Goal: Obtain resource: Download file/media

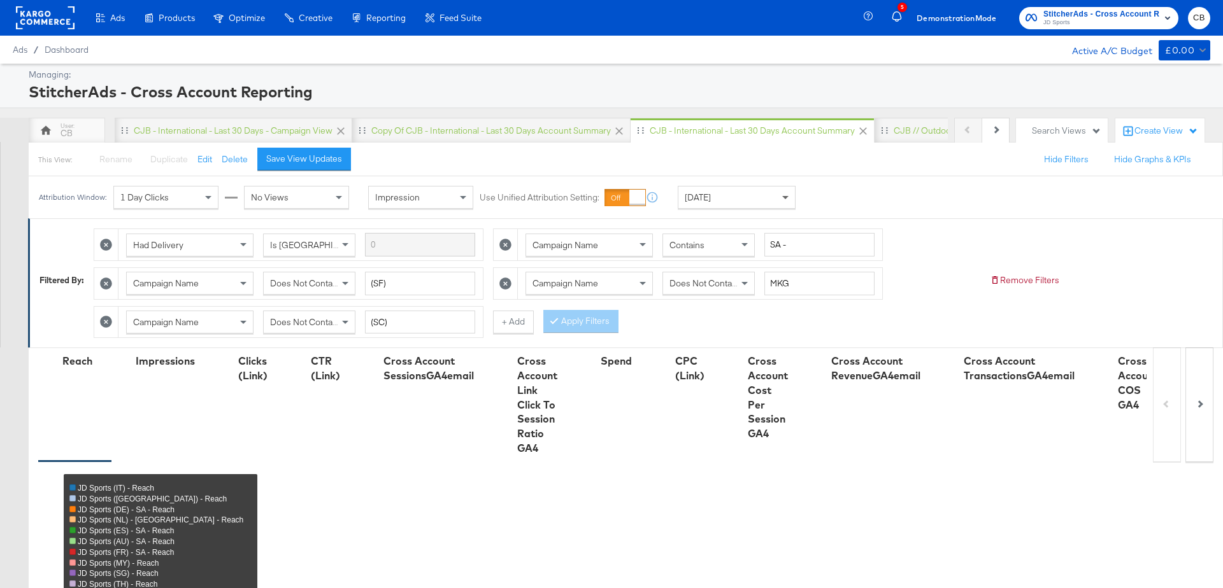
click at [784, 190] on span at bounding box center [787, 198] width 16 height 22
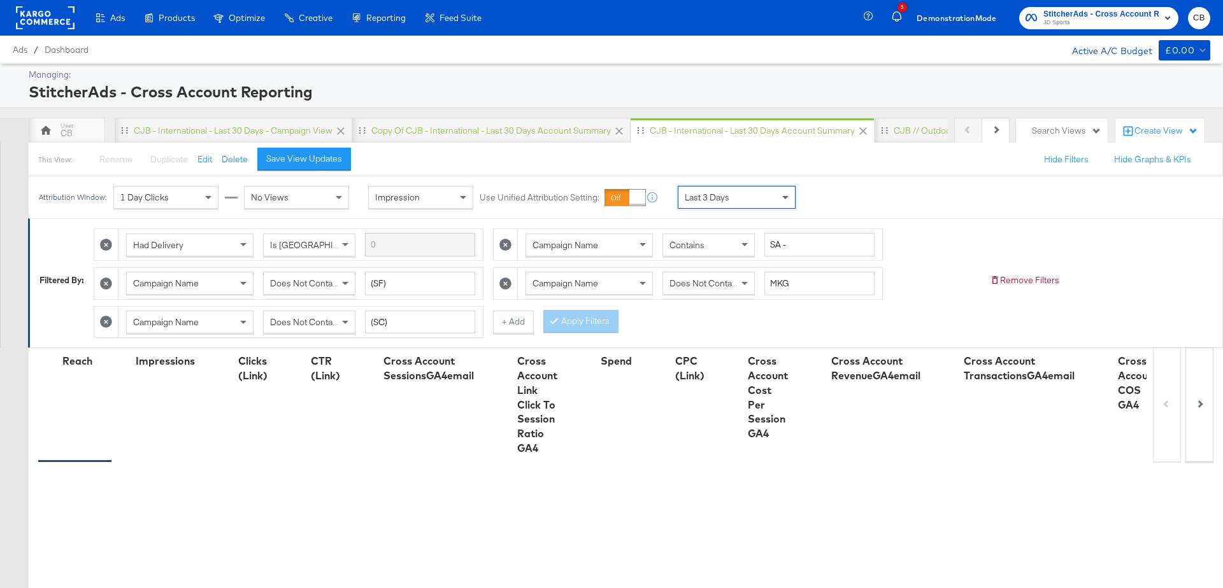
click at [785, 197] on span at bounding box center [785, 198] width 6 height 4
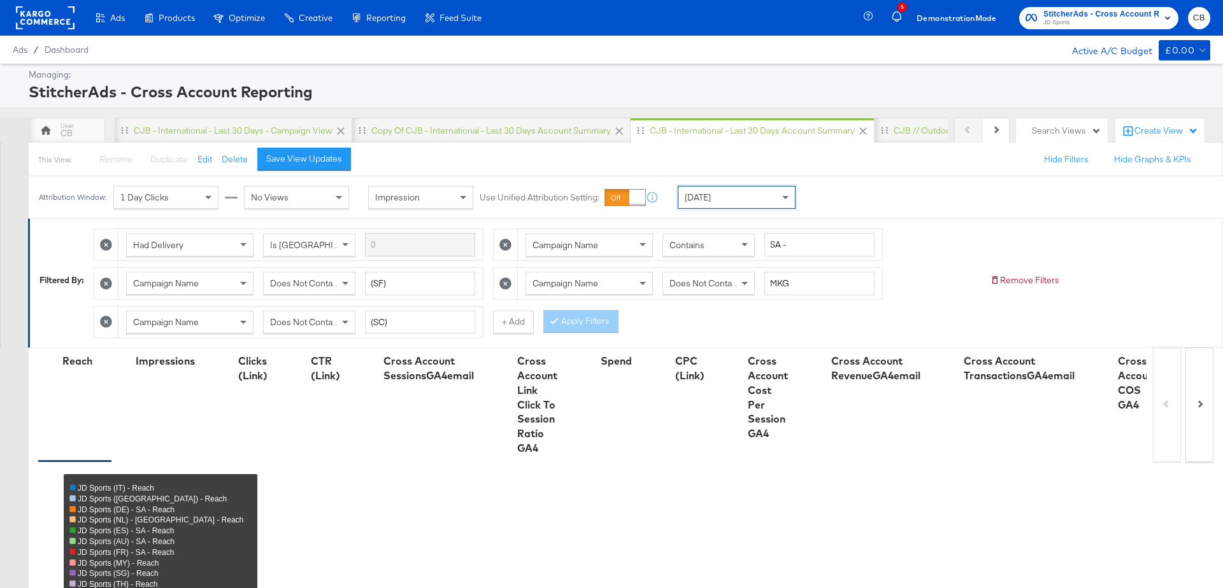
scroll to position [676, 0]
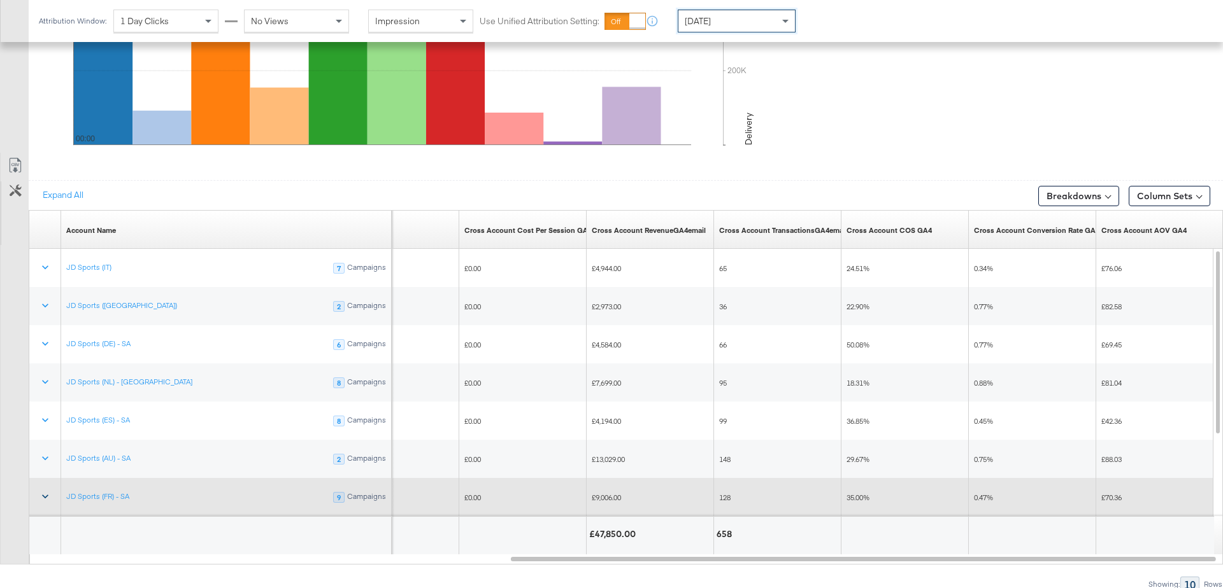
click at [45, 495] on icon at bounding box center [45, 496] width 13 height 13
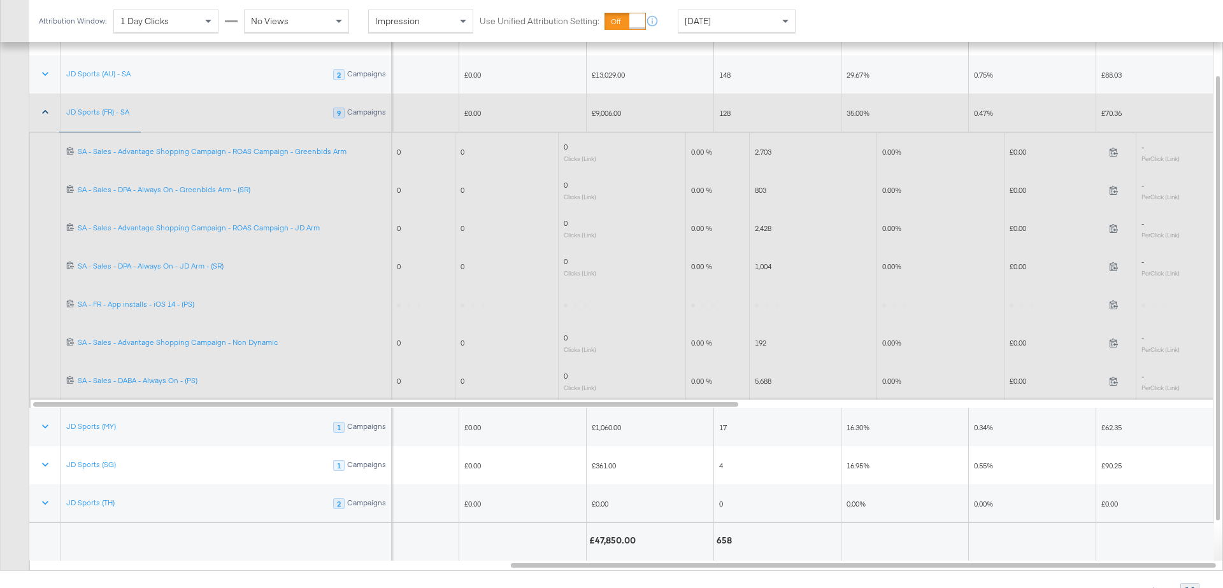
scroll to position [950, 0]
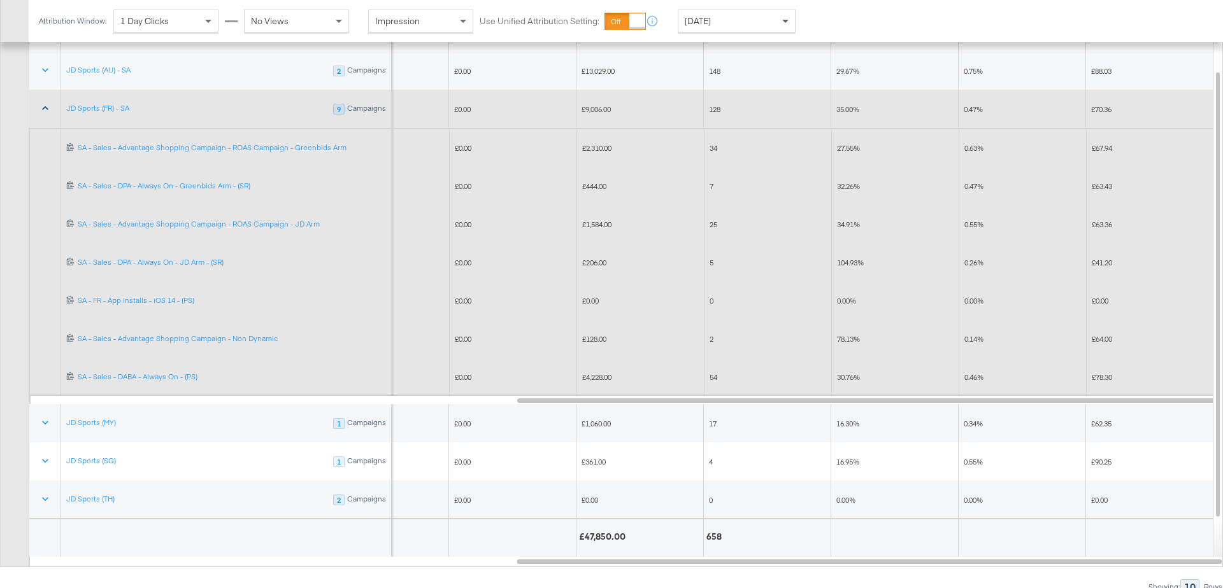
click at [783, 20] on span at bounding box center [785, 22] width 6 height 4
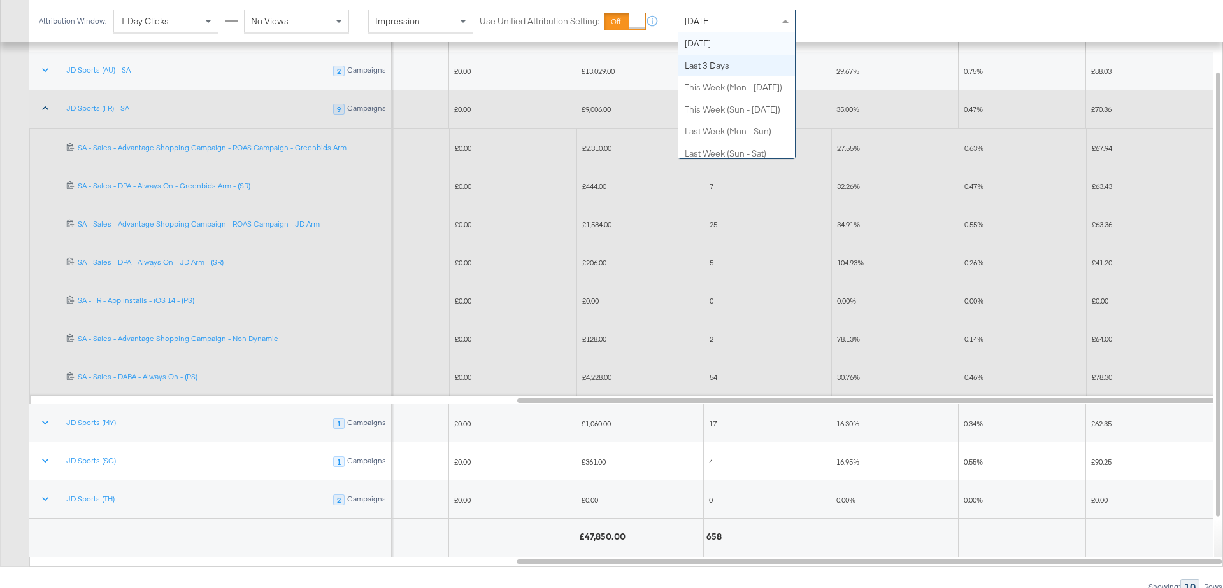
scroll to position [0, 0]
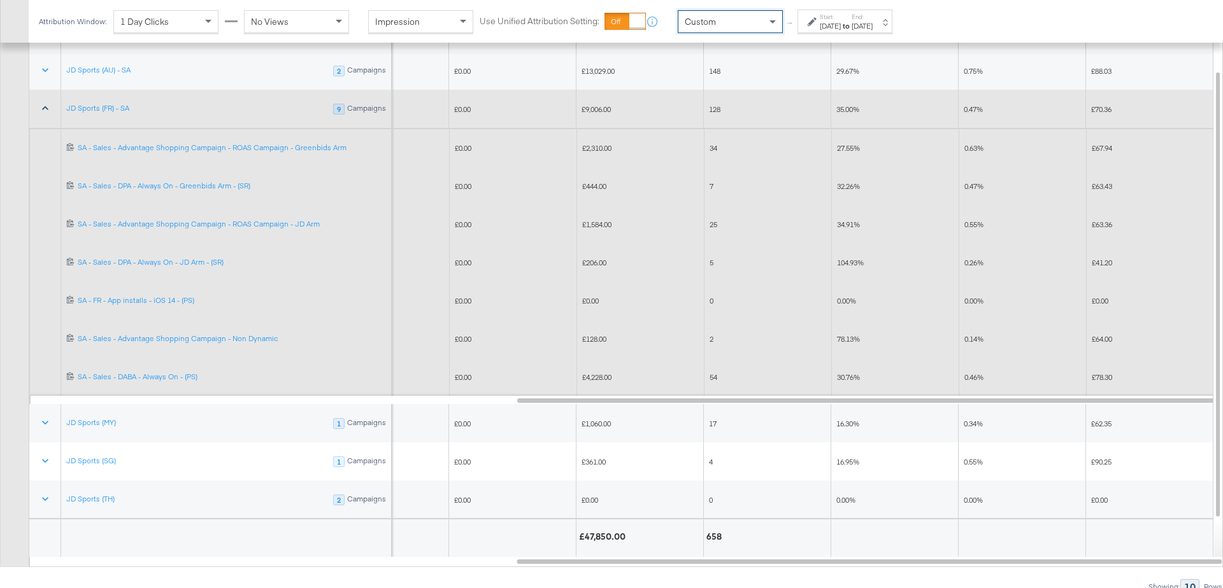
click at [841, 23] on div "Aug 29th 2025" at bounding box center [830, 26] width 21 height 10
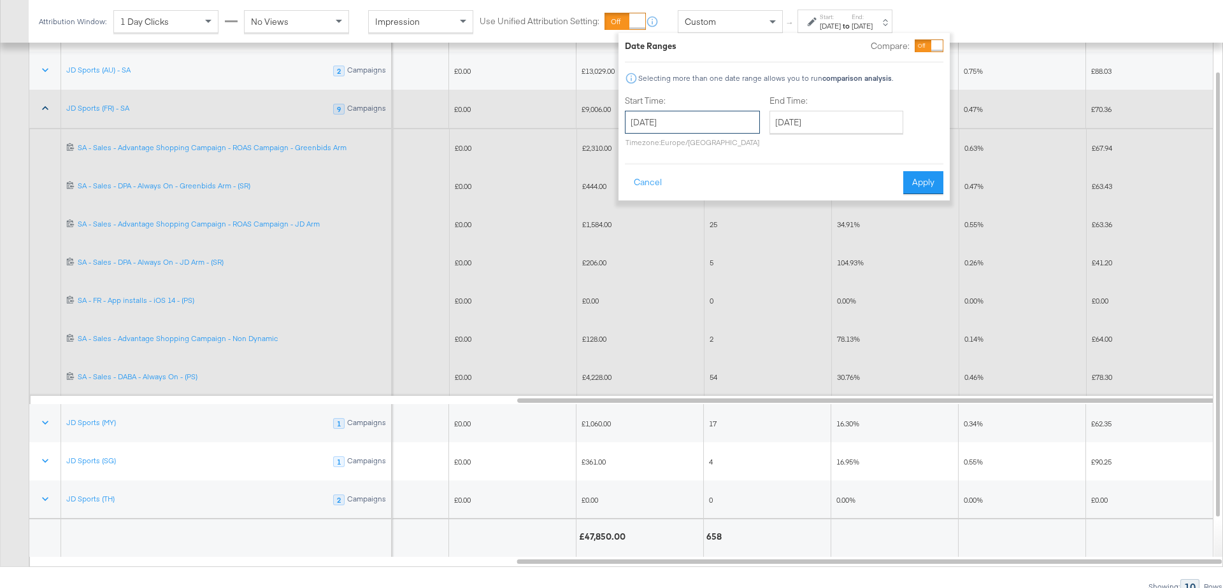
click at [688, 118] on input "August 29th 2025" at bounding box center [692, 122] width 135 height 23
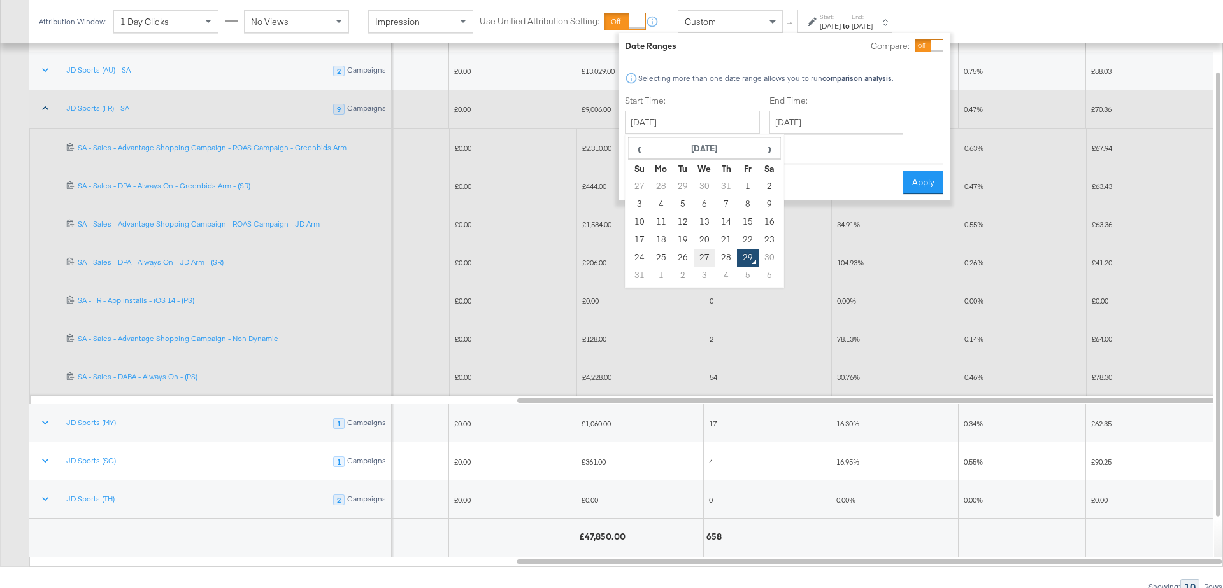
click at [700, 257] on td "27" at bounding box center [704, 258] width 22 height 18
type input "August 27th 2025"
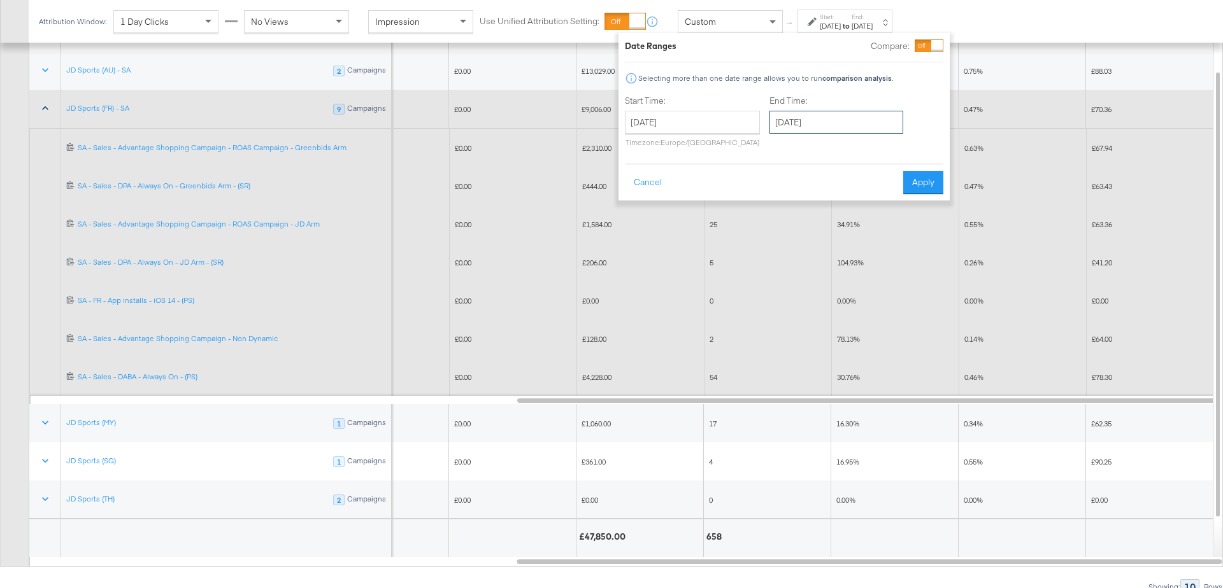
click at [809, 127] on input "August 29th 2025" at bounding box center [836, 122] width 134 height 23
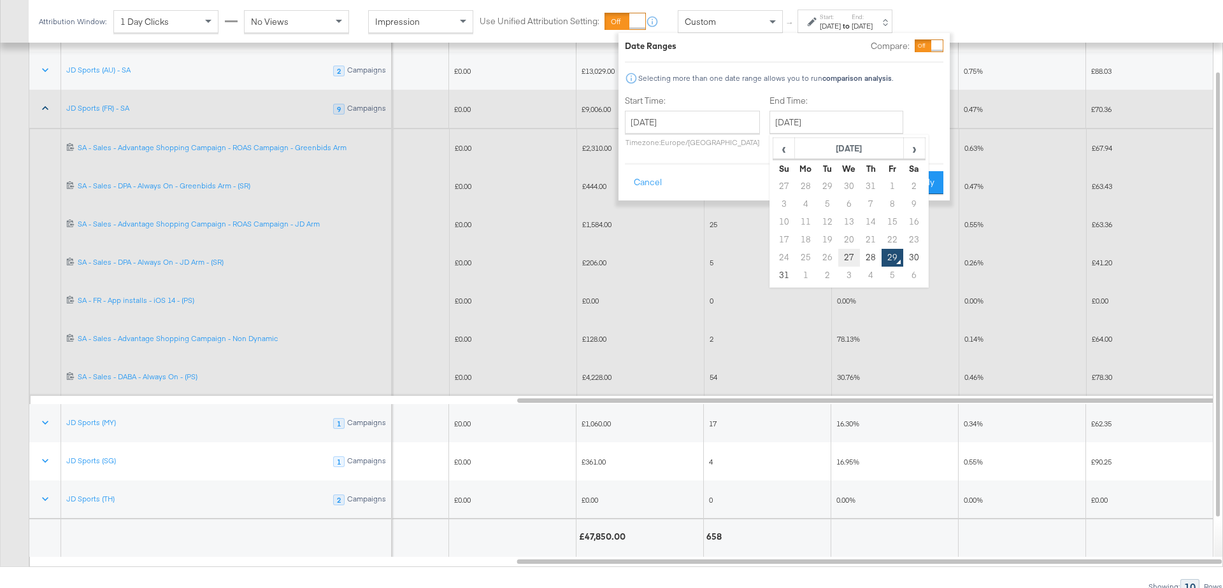
click at [844, 257] on td "27" at bounding box center [849, 258] width 22 height 18
type input "August 27th 2025"
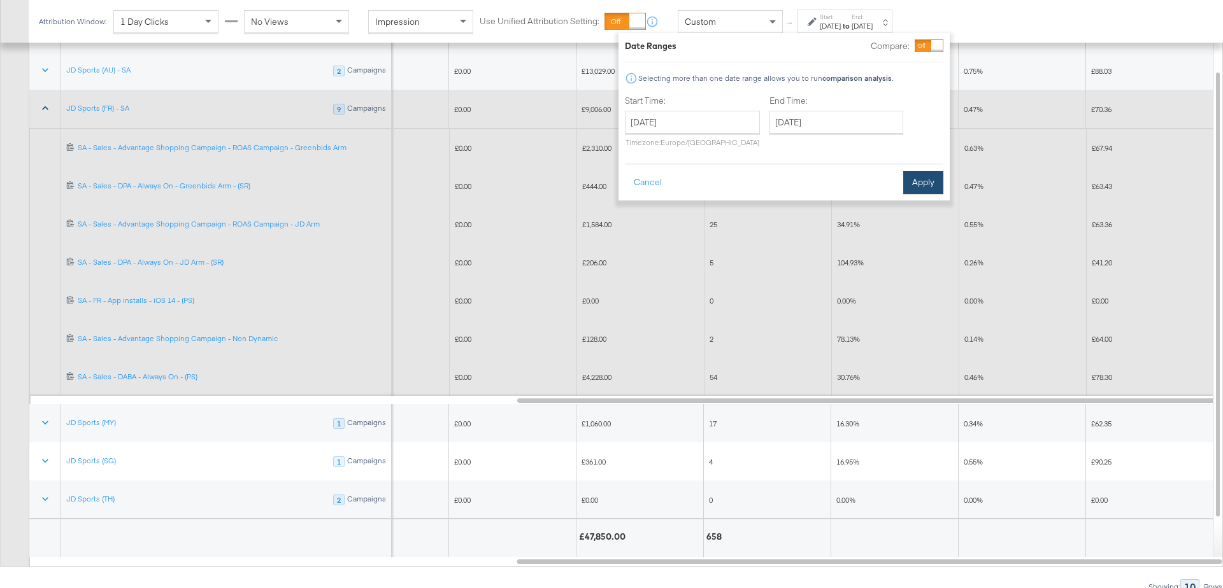
click at [930, 175] on button "Apply" at bounding box center [923, 182] width 40 height 23
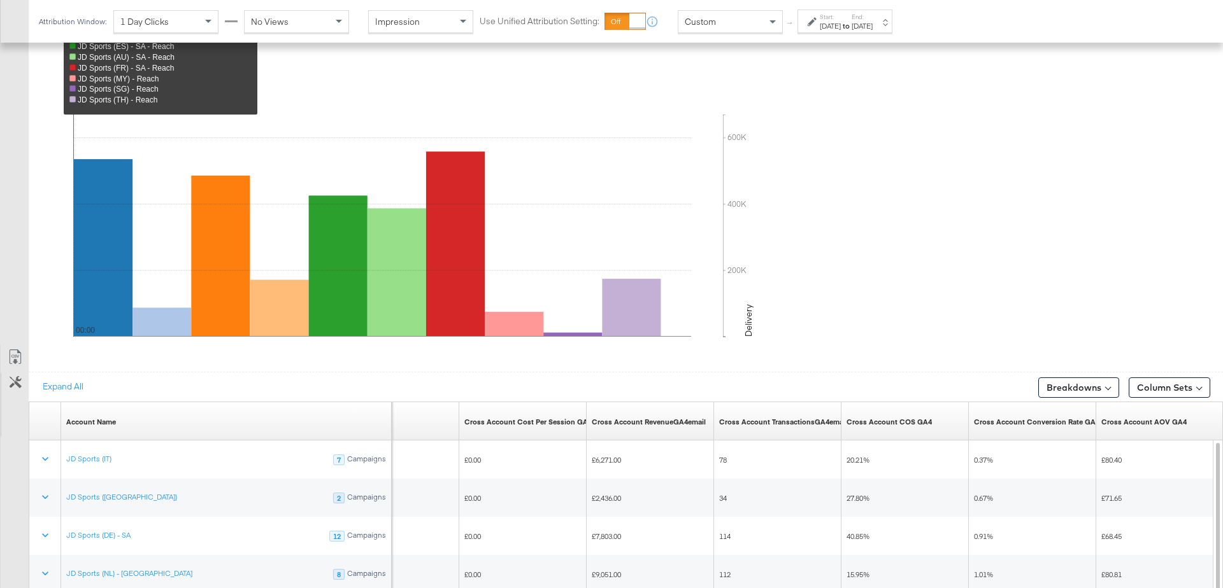
scroll to position [676, 0]
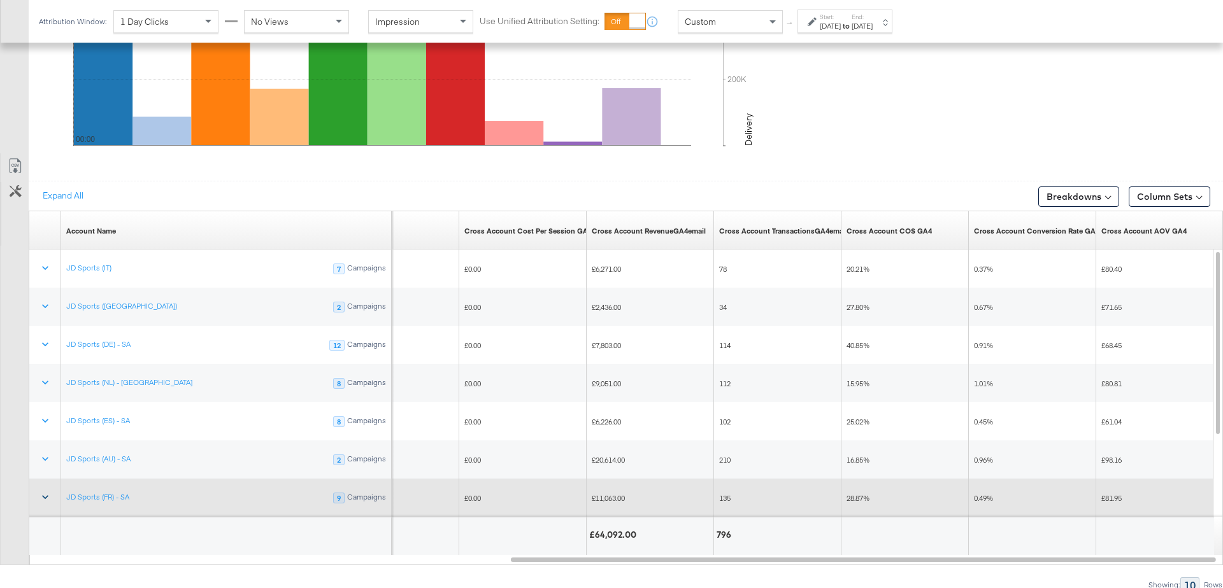
click at [42, 497] on icon at bounding box center [45, 497] width 13 height 13
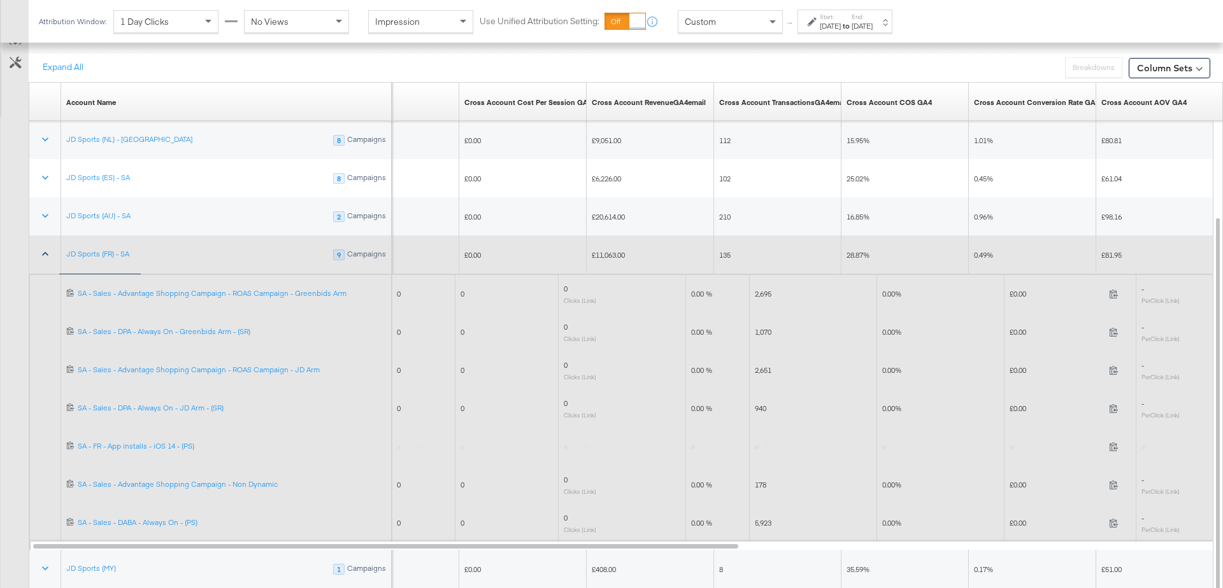
scroll to position [807, 0]
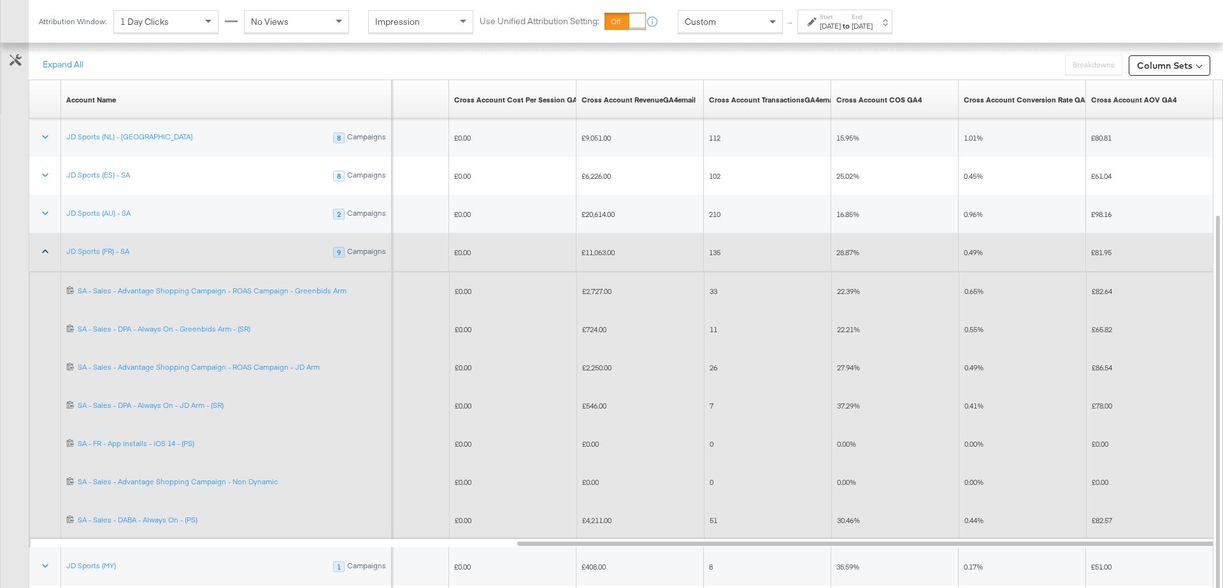
click at [760, 18] on div "Custom" at bounding box center [730, 22] width 104 height 22
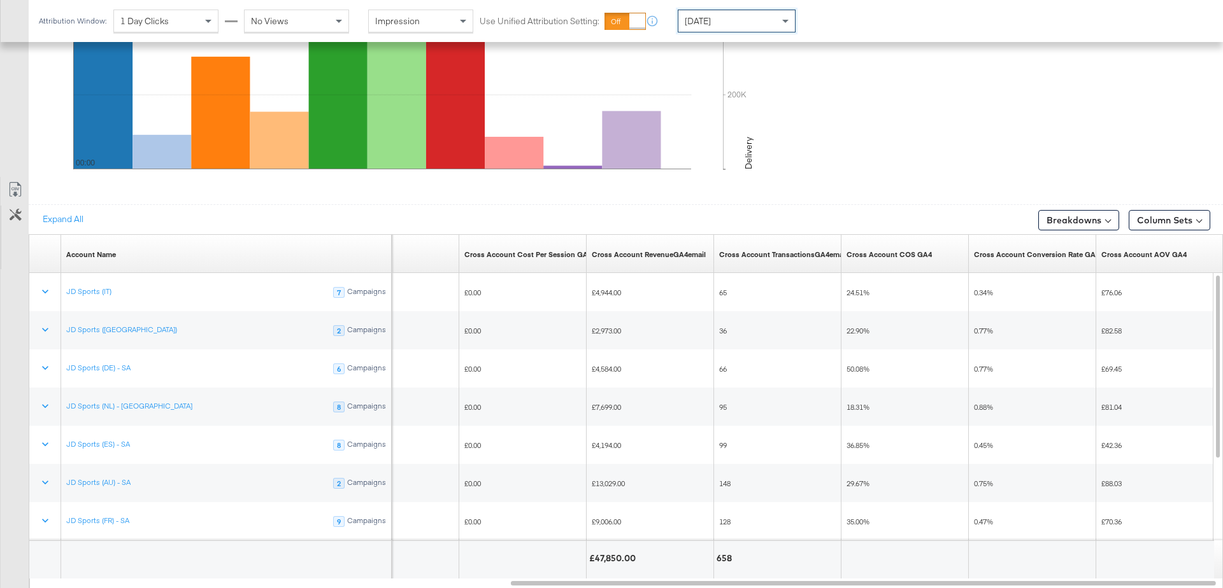
scroll to position [676, 0]
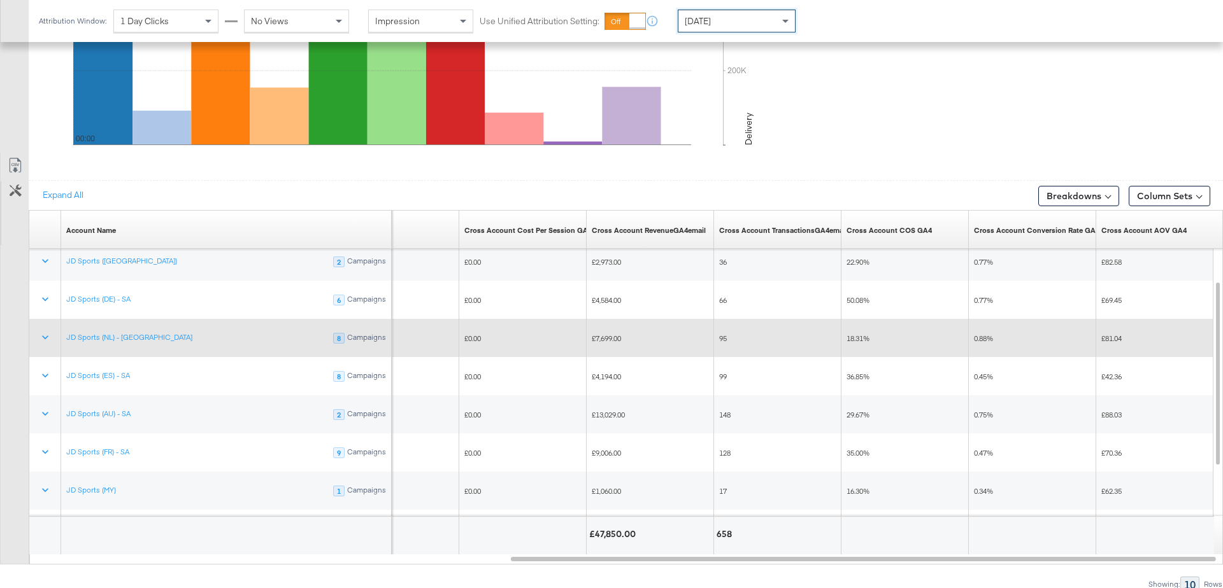
click at [863, 335] on span "18.31%" at bounding box center [857, 339] width 23 height 10
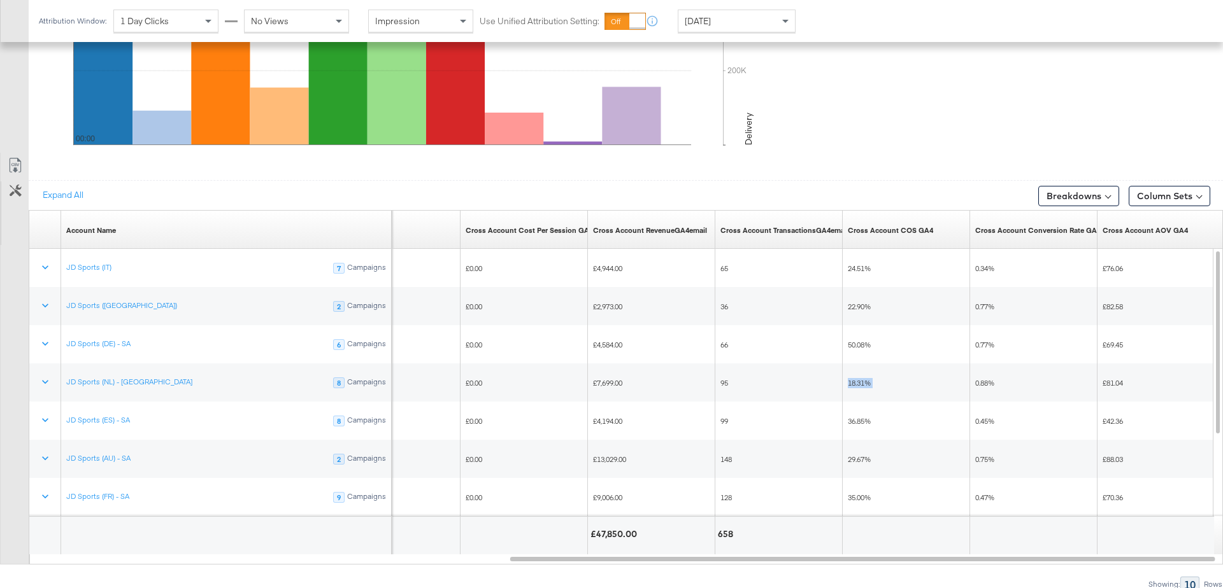
scroll to position [674, 0]
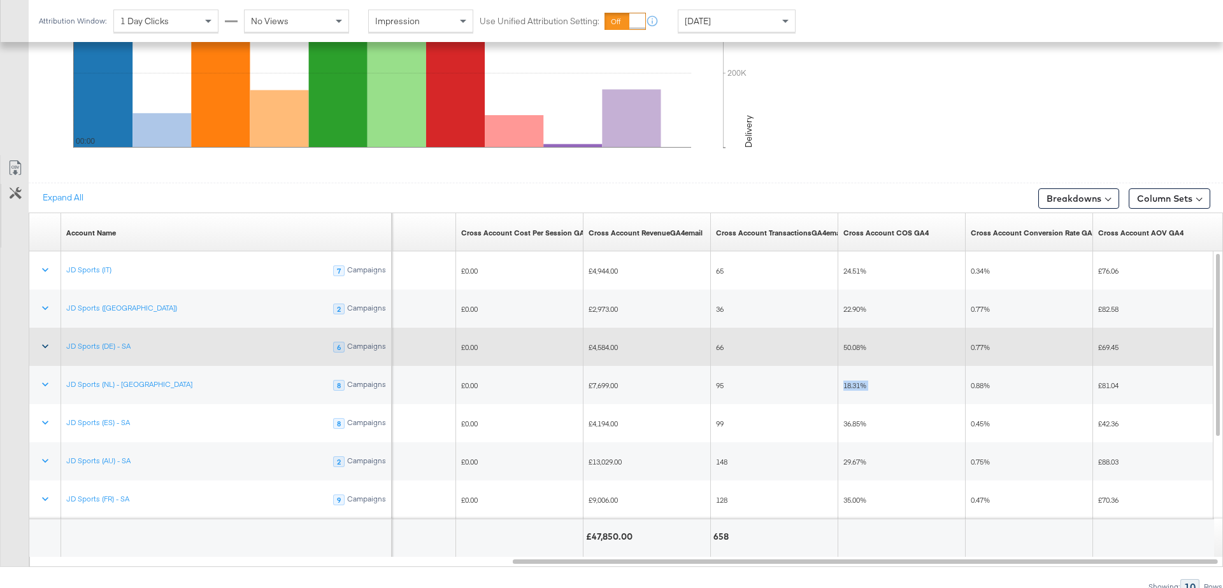
click at [45, 340] on icon at bounding box center [45, 346] width 13 height 13
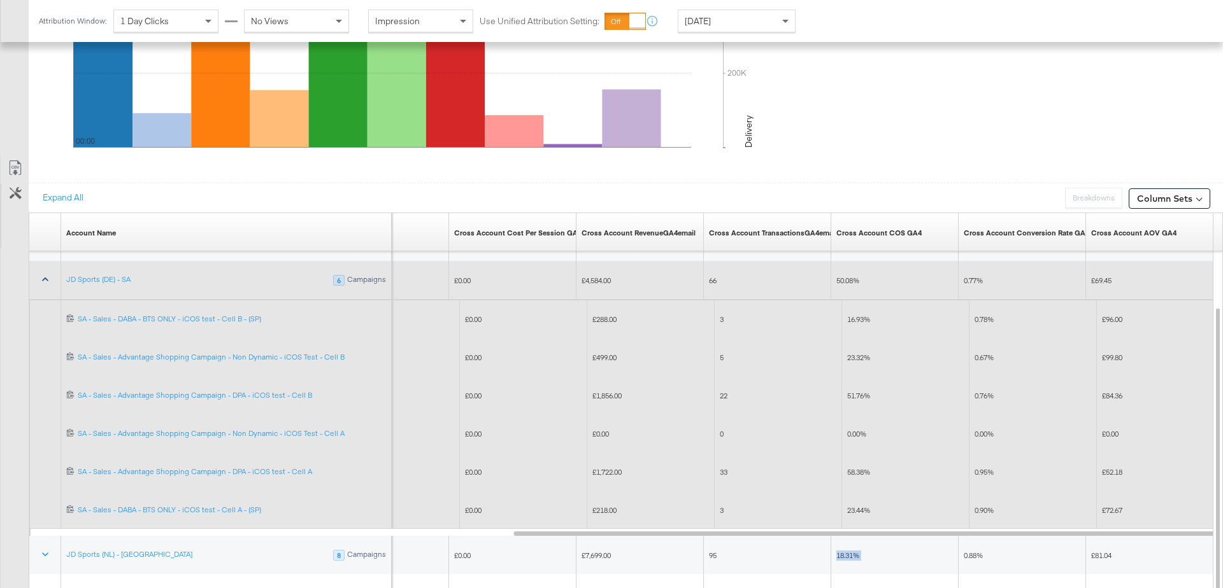
click at [45, 277] on icon at bounding box center [45, 279] width 13 height 13
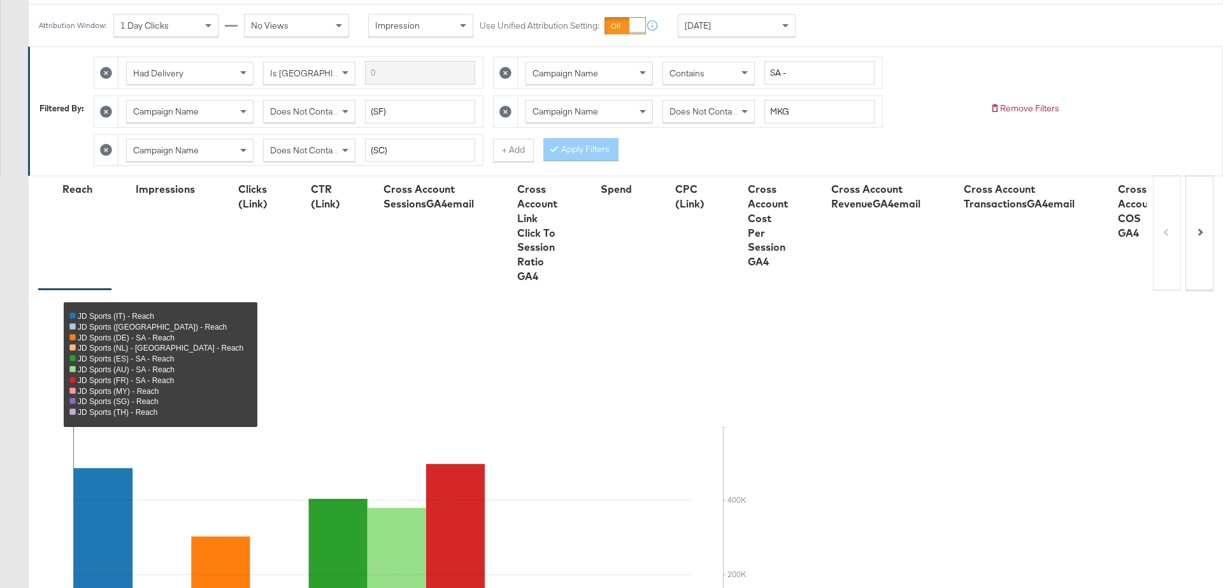
scroll to position [0, 0]
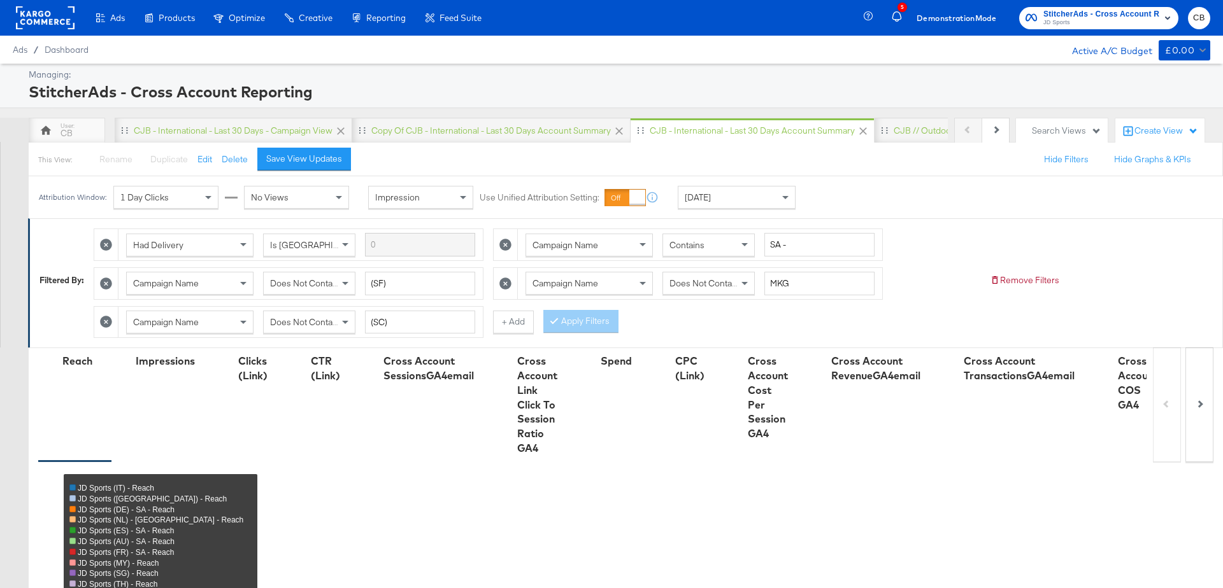
click at [38, 13] on rect at bounding box center [45, 17] width 59 height 23
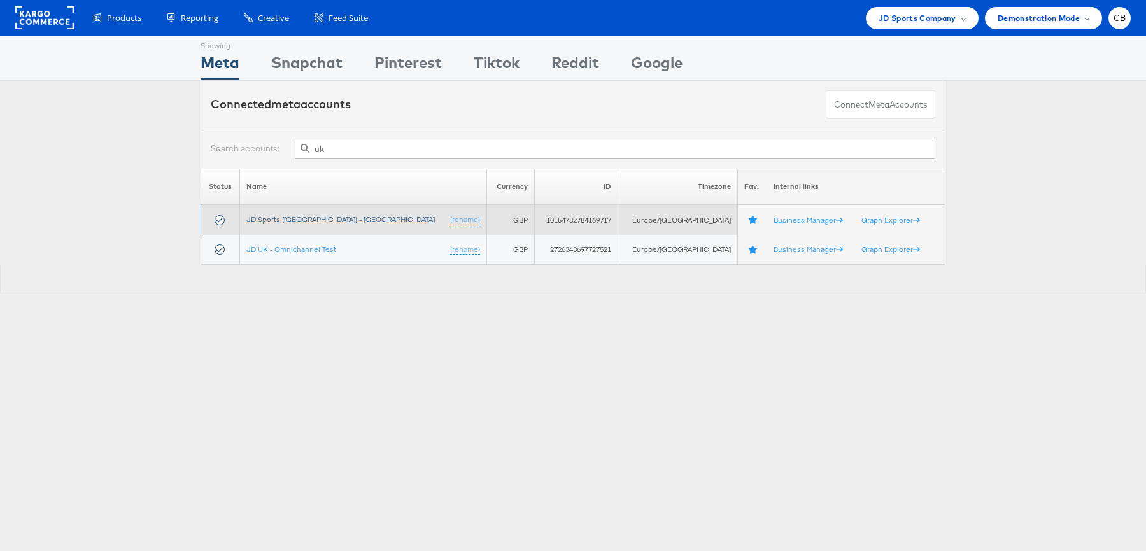
type input "uk"
click at [304, 215] on link "JD Sports ([GEOGRAPHIC_DATA]) - [GEOGRAPHIC_DATA]" at bounding box center [340, 220] width 188 height 10
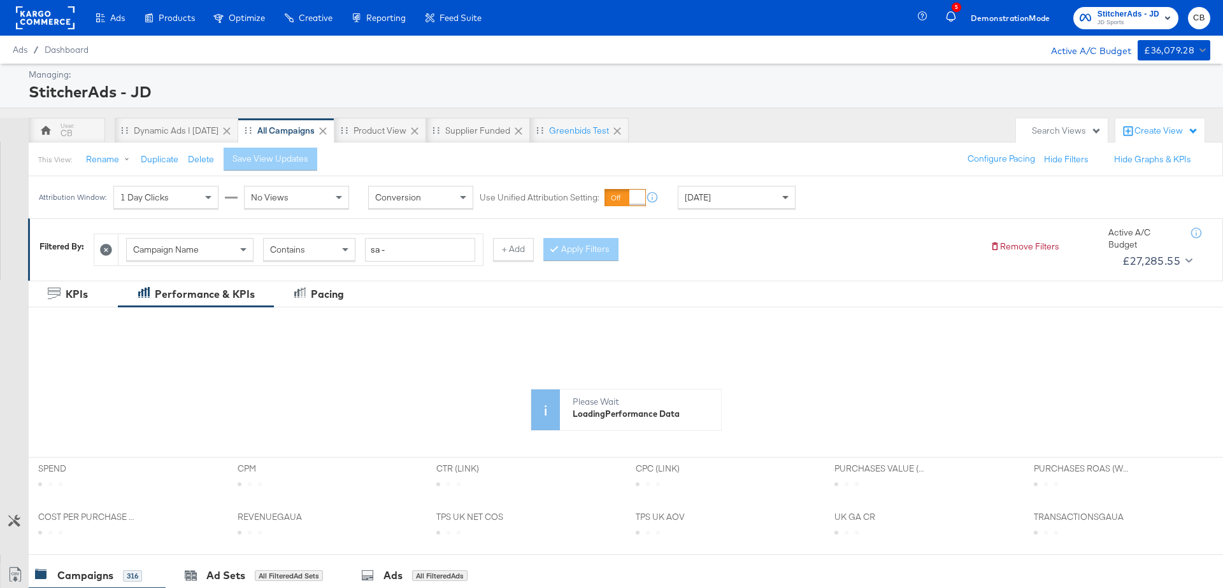
click at [784, 197] on span at bounding box center [785, 198] width 6 height 4
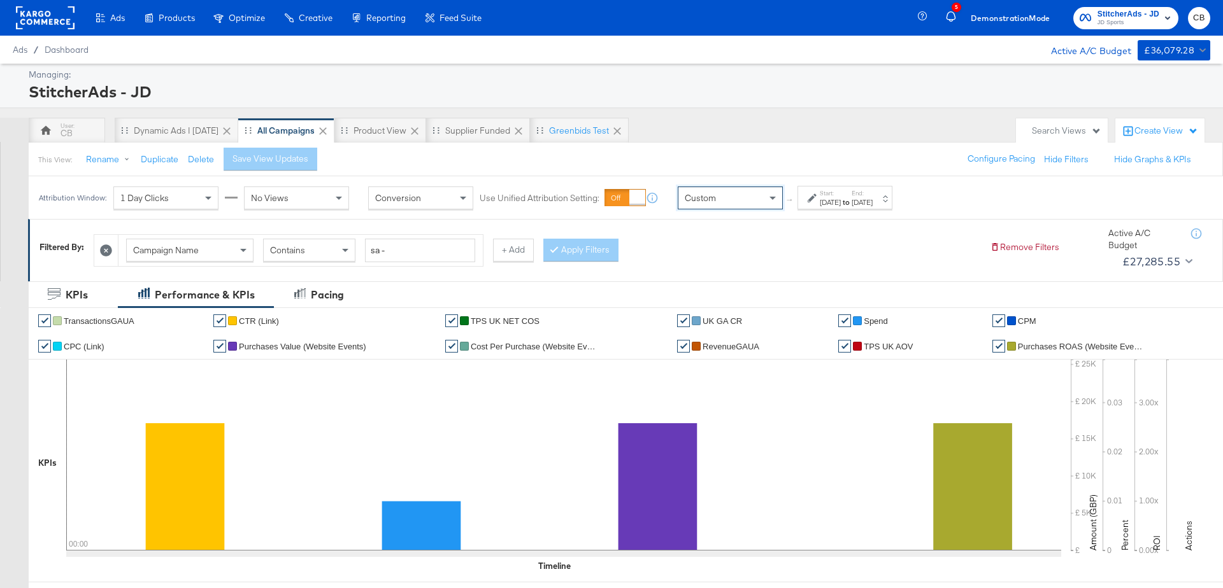
click at [839, 201] on div "Aug 29th 2025" at bounding box center [830, 202] width 21 height 10
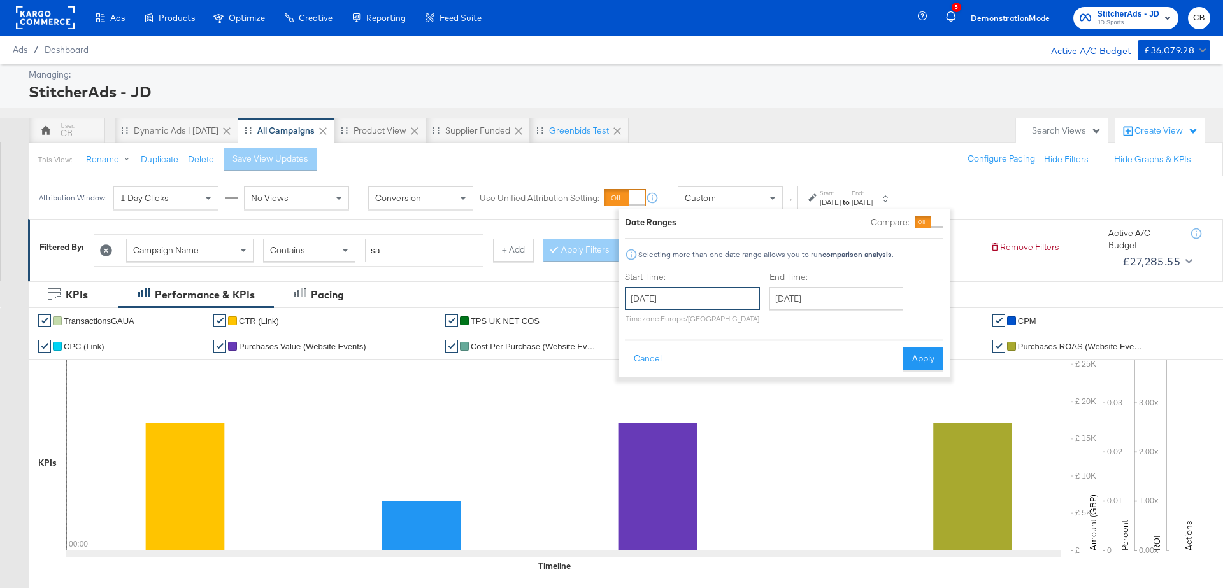
click at [653, 302] on input "August 29th 2025" at bounding box center [692, 298] width 135 height 23
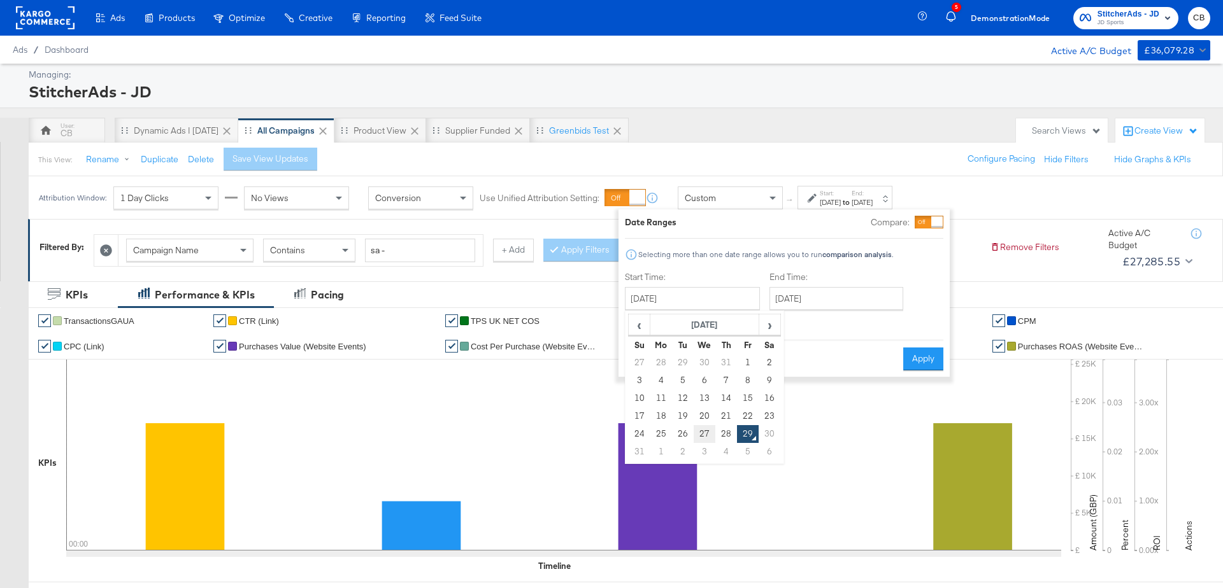
click at [701, 436] on td "27" at bounding box center [704, 434] width 22 height 18
type input "August 27th 2025"
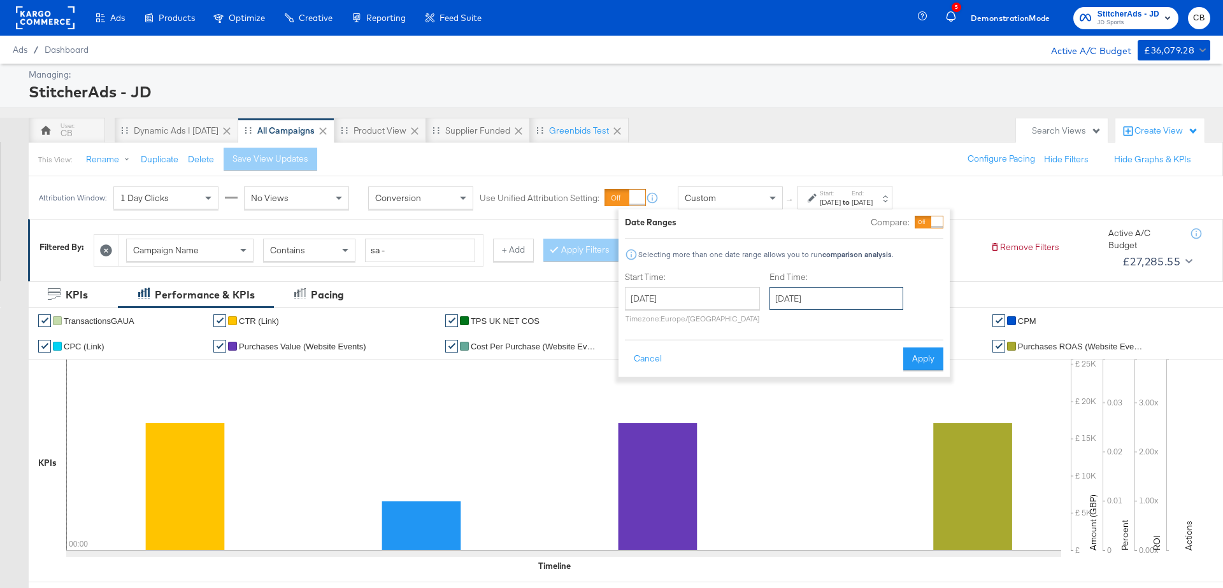
click at [815, 302] on input "August 29th 2025" at bounding box center [836, 298] width 134 height 23
click at [844, 429] on td "27" at bounding box center [849, 434] width 22 height 18
type input "August 27th 2025"
click at [923, 359] on button "Apply" at bounding box center [923, 359] width 40 height 23
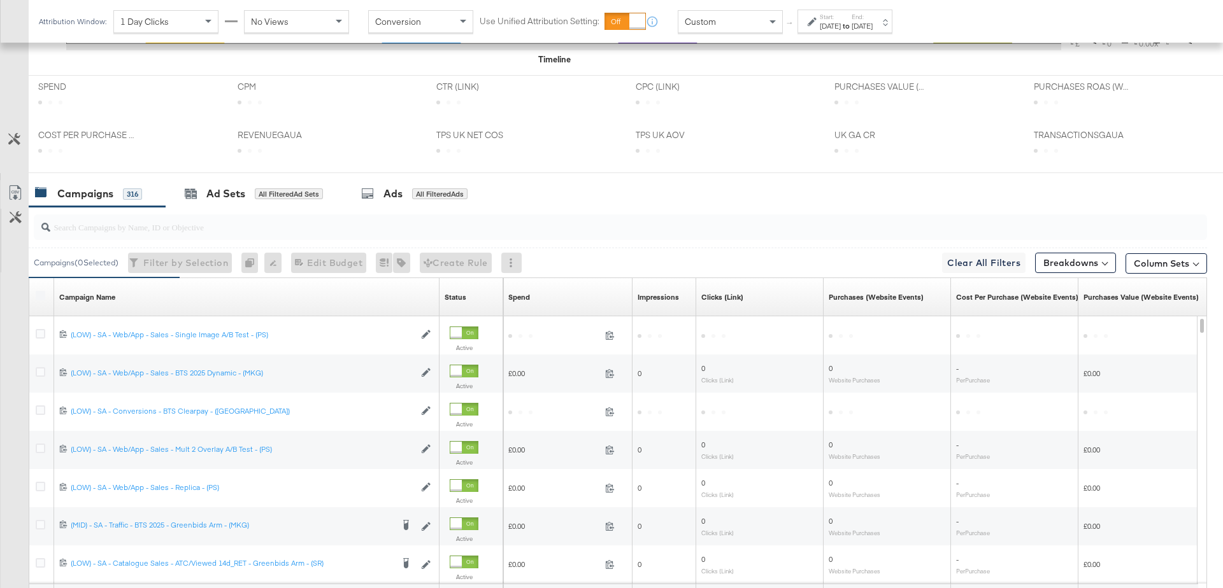
scroll to position [631, 0]
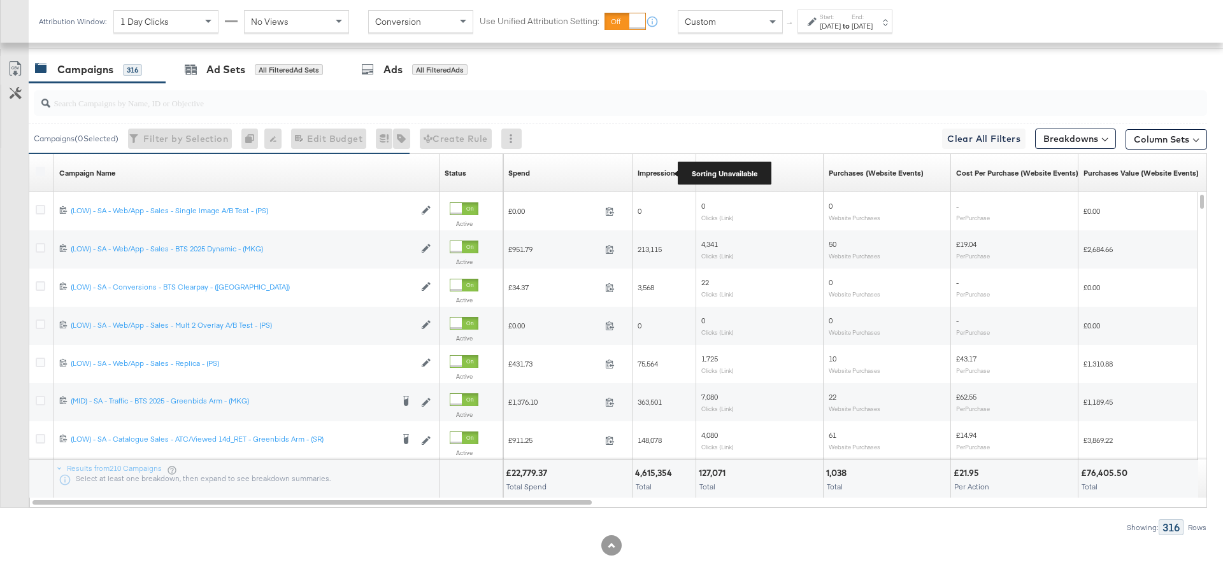
click at [646, 173] on div "Impressions" at bounding box center [657, 173] width 41 height 10
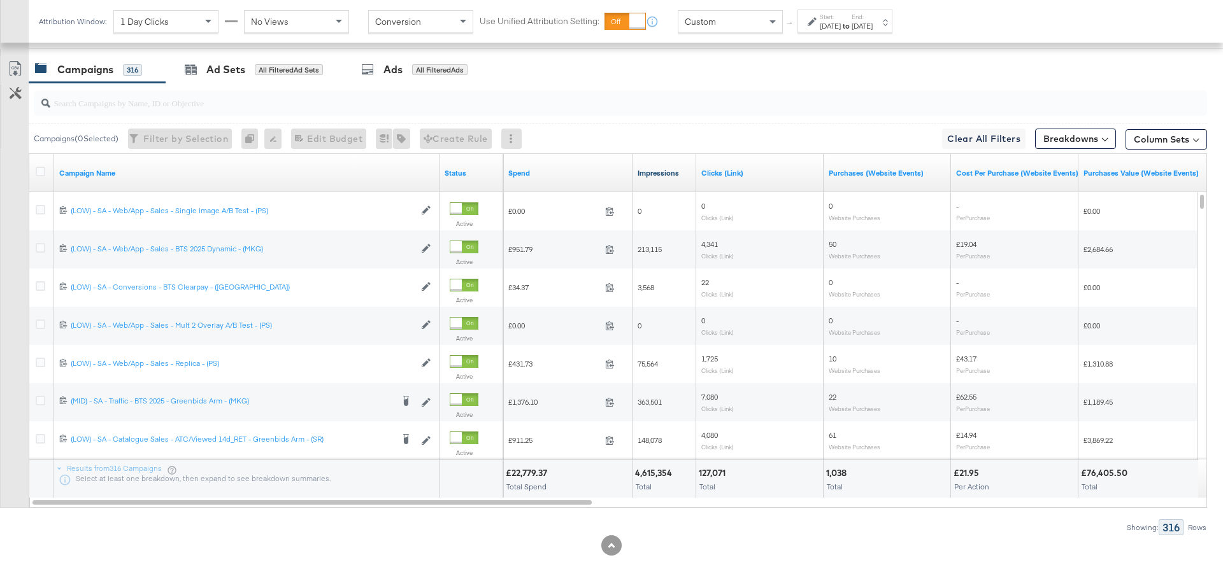
click at [646, 173] on link "Impressions" at bounding box center [663, 173] width 53 height 10
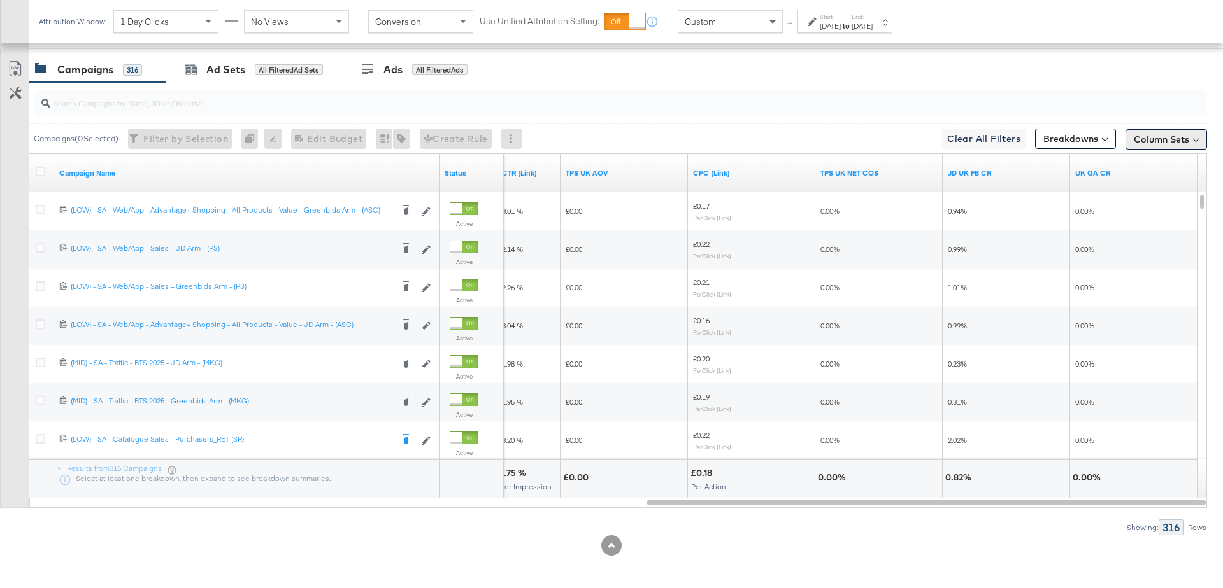
click at [1183, 141] on button "Column Sets" at bounding box center [1166, 139] width 82 height 20
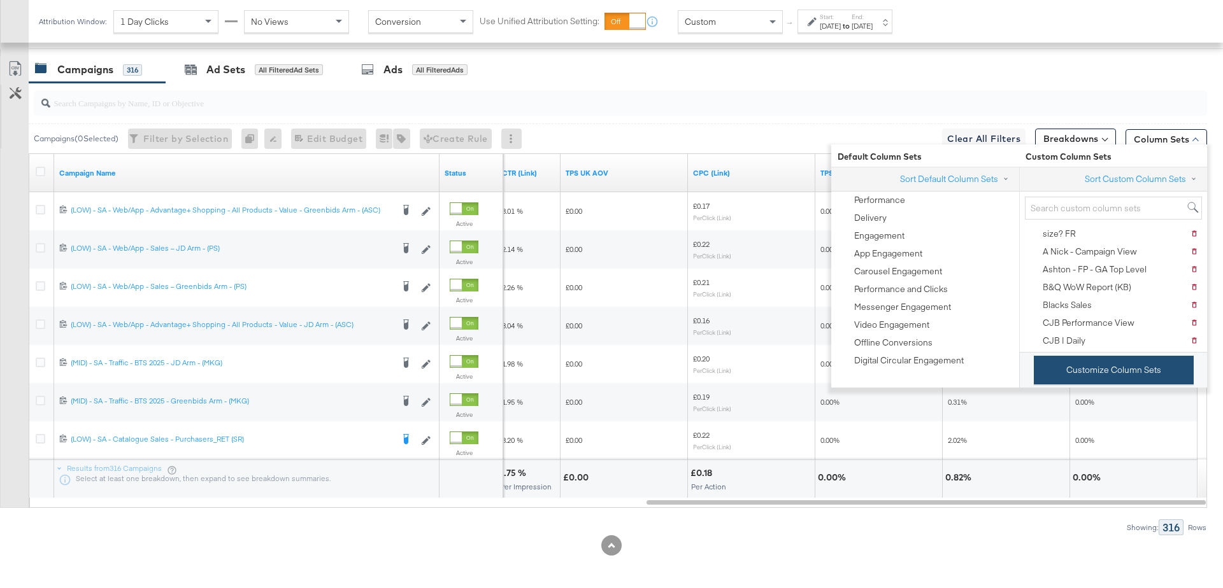
click at [1080, 373] on button "Customize Column Sets" at bounding box center [1113, 370] width 160 height 29
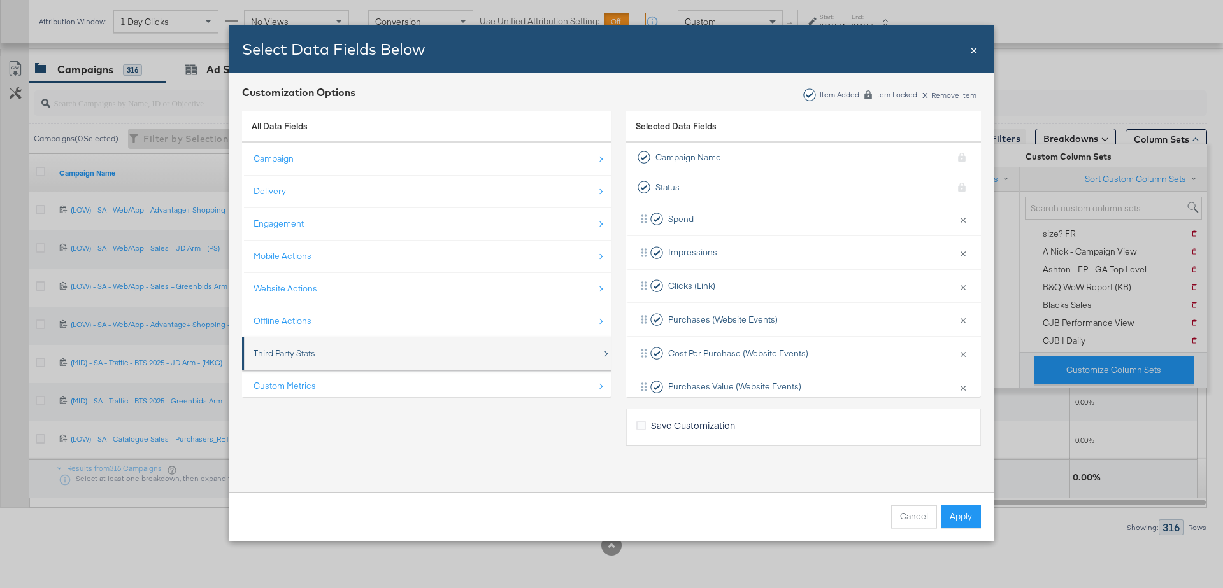
click at [308, 355] on div "Third Party Stats" at bounding box center [284, 354] width 62 height 12
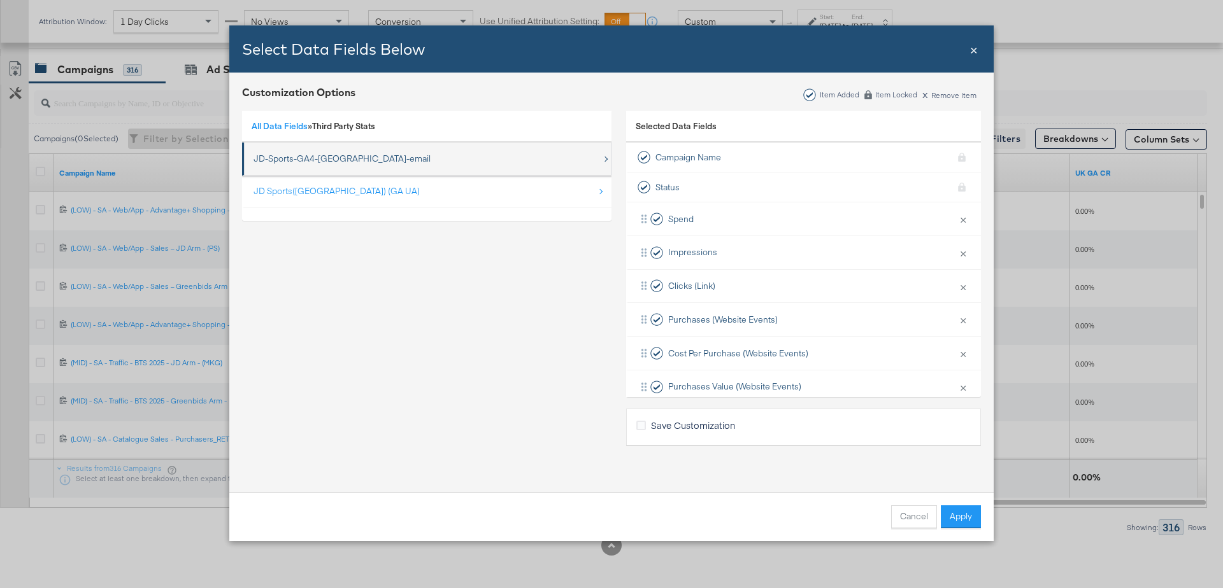
click at [312, 167] on div "JD-Sports-GA4-UK-email" at bounding box center [427, 159] width 348 height 26
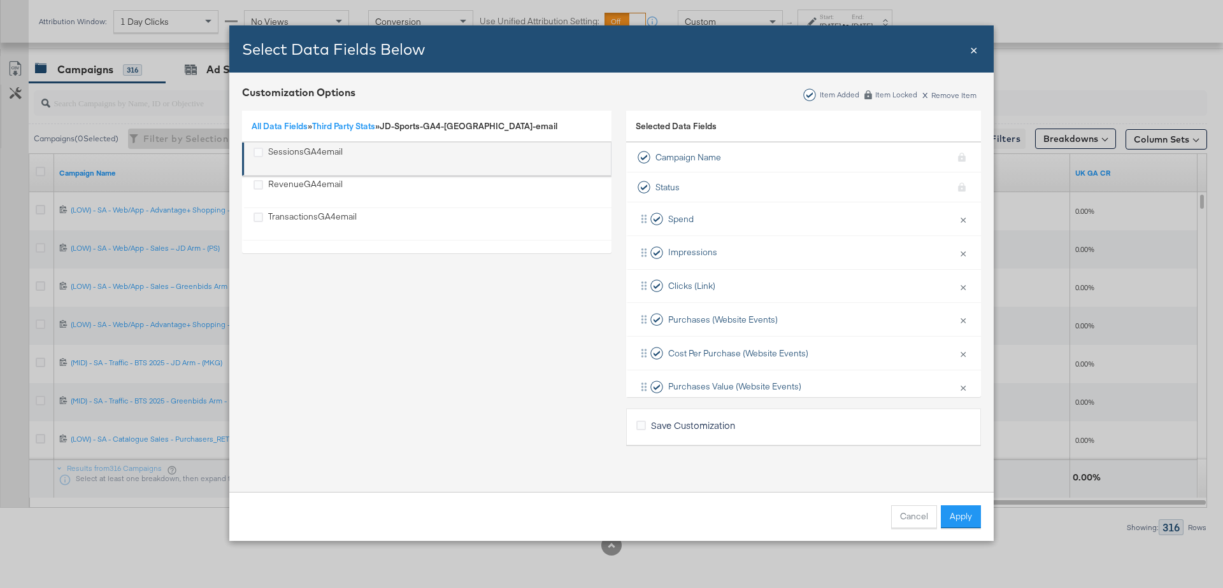
click at [329, 159] on div "SessionsGA4email" at bounding box center [305, 159] width 75 height 26
click at [323, 180] on div "RevenueGA4email" at bounding box center [305, 191] width 75 height 26
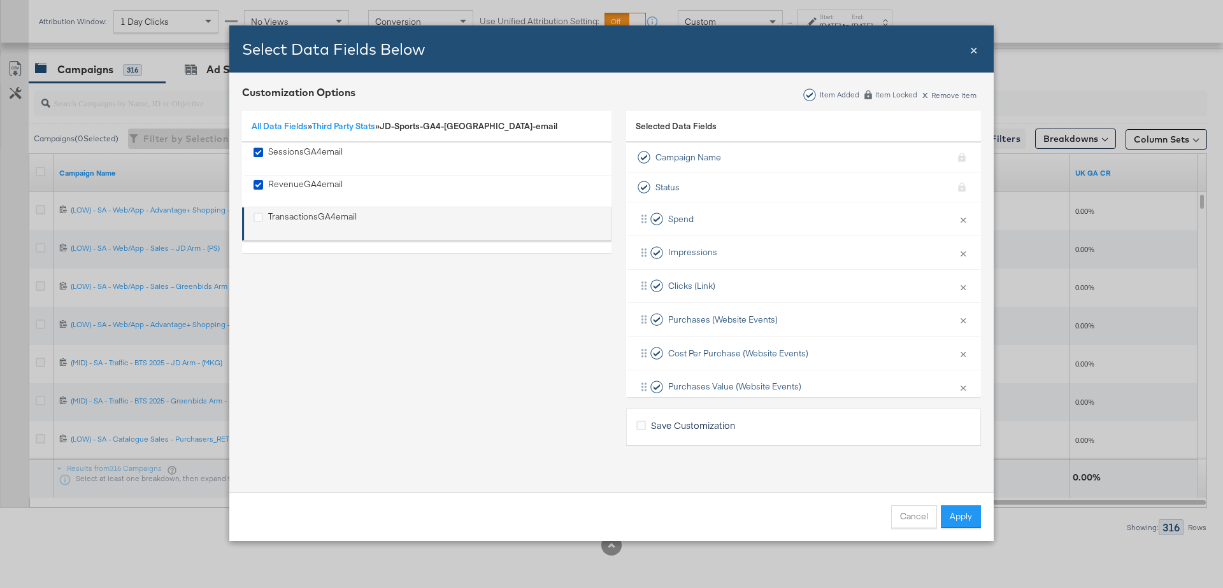
click at [322, 222] on div "TransactionsGA4email" at bounding box center [312, 224] width 89 height 26
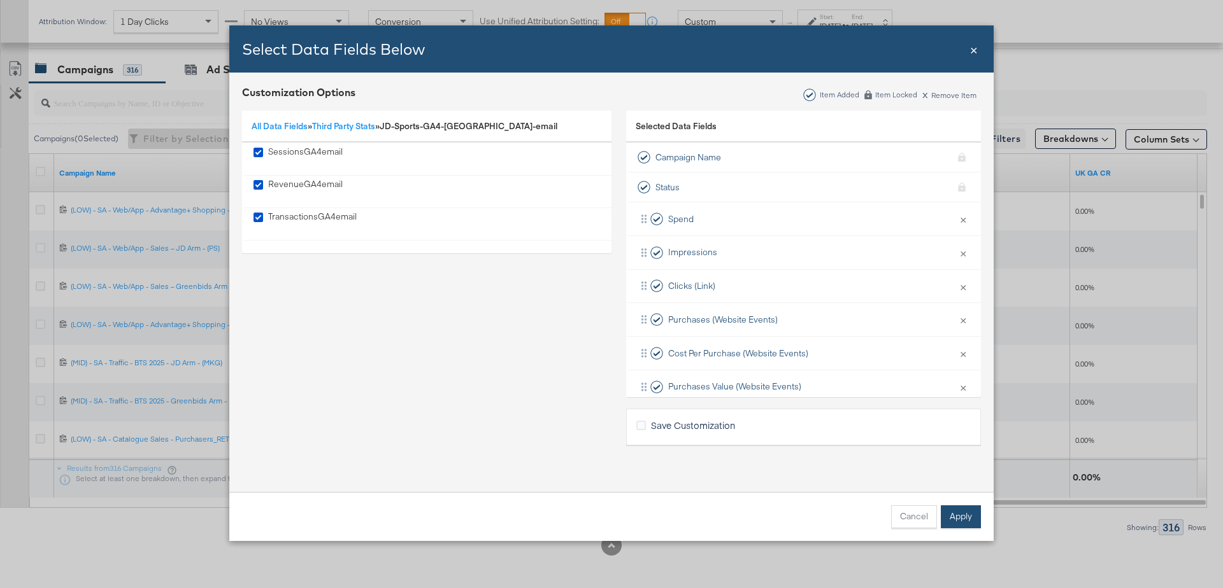
click at [962, 522] on button "Apply" at bounding box center [960, 517] width 40 height 23
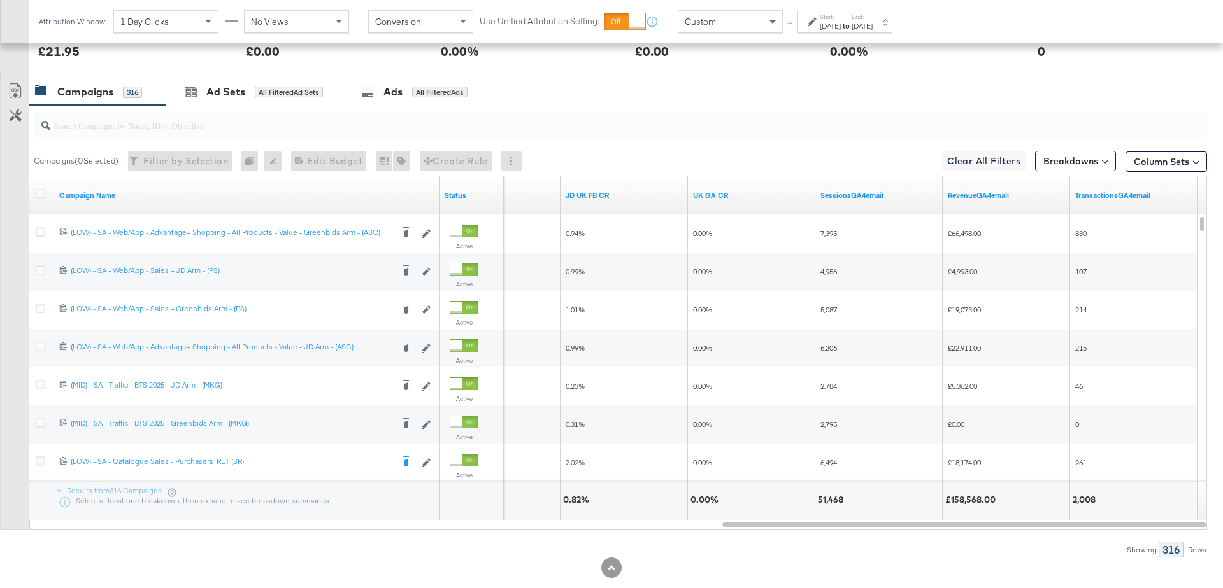
scroll to position [606, 0]
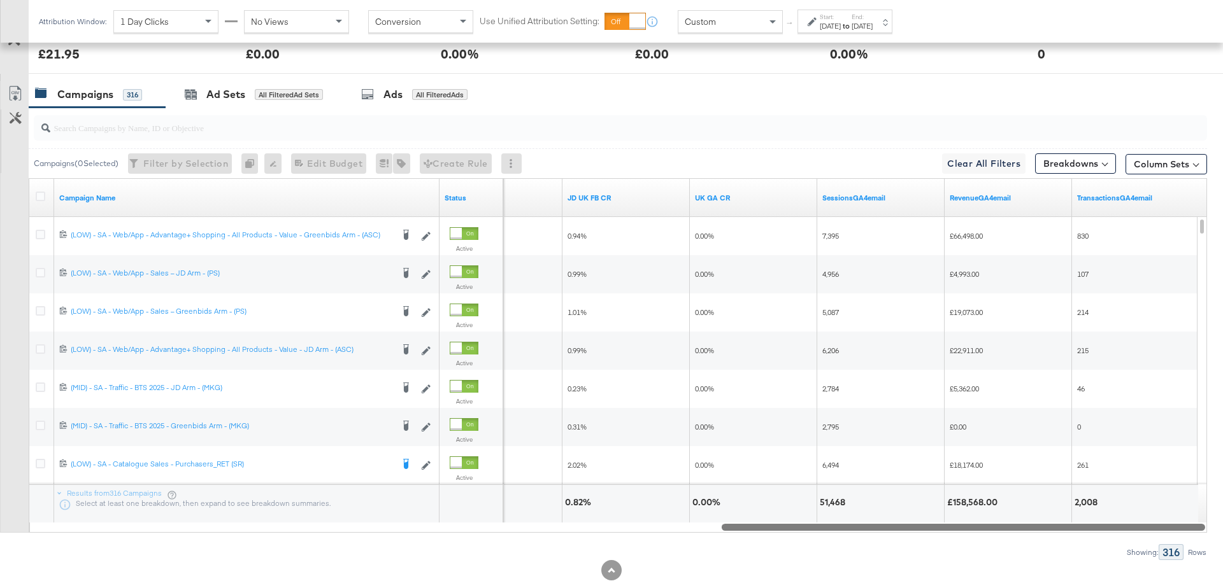
drag, startPoint x: 888, startPoint y: 526, endPoint x: 887, endPoint y: 576, distance: 50.3
click at [887, 576] on div "KPIs Performance & KPIs Pacing Customize KPIs ✔ TransactionsGAUA ✔ CTR (Link) ✔…" at bounding box center [611, 145] width 1223 height 941
drag, startPoint x: 798, startPoint y: 527, endPoint x: 795, endPoint y: 551, distance: 24.4
click at [795, 551] on div "Campaigns ( 0 Selected) Filter by Selection Filter 0 campaigns 0 Rename 0 campa…" at bounding box center [603, 334] width 1207 height 453
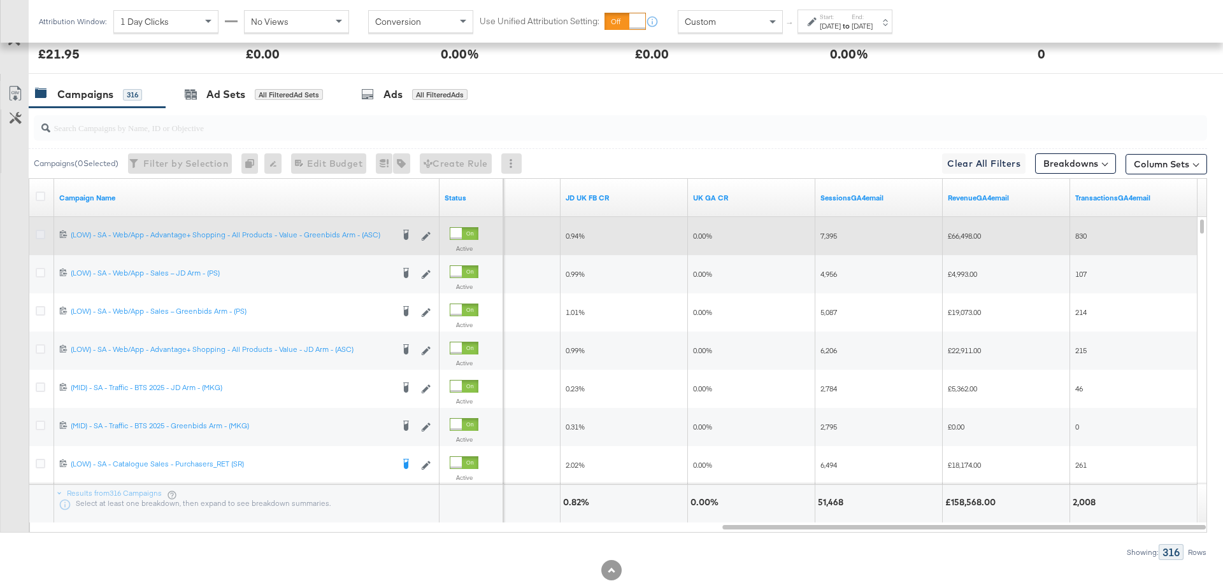
click at [41, 233] on icon at bounding box center [41, 235] width 10 height 10
click at [0, 0] on input "checkbox" at bounding box center [0, 0] width 0 height 0
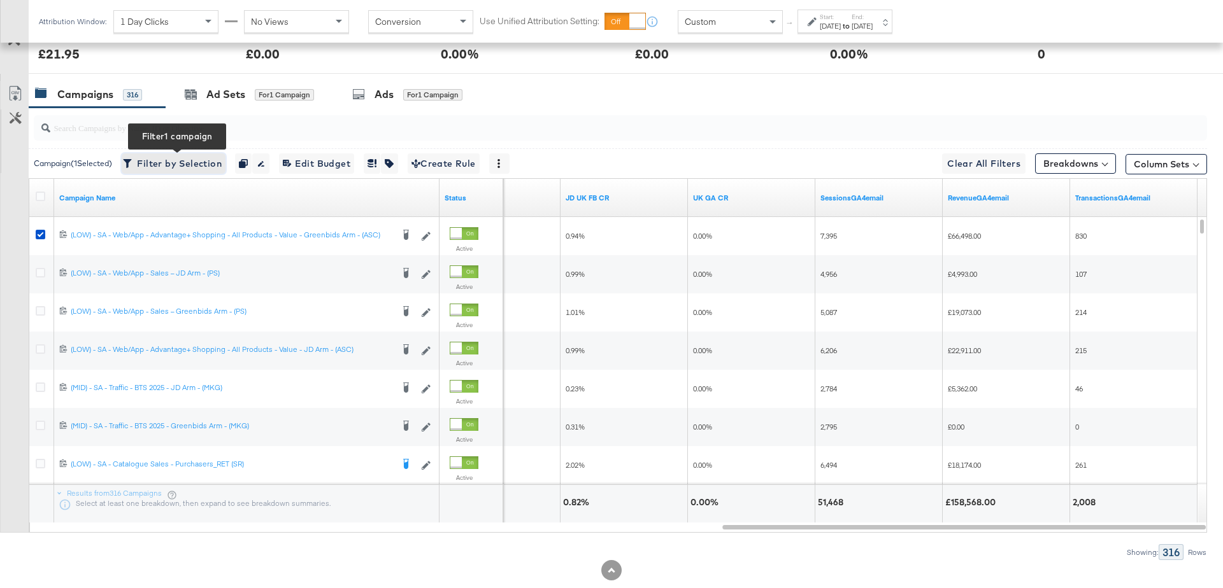
click at [203, 158] on span "Filter by Selection Filter 1 campaign" at bounding box center [173, 164] width 96 height 16
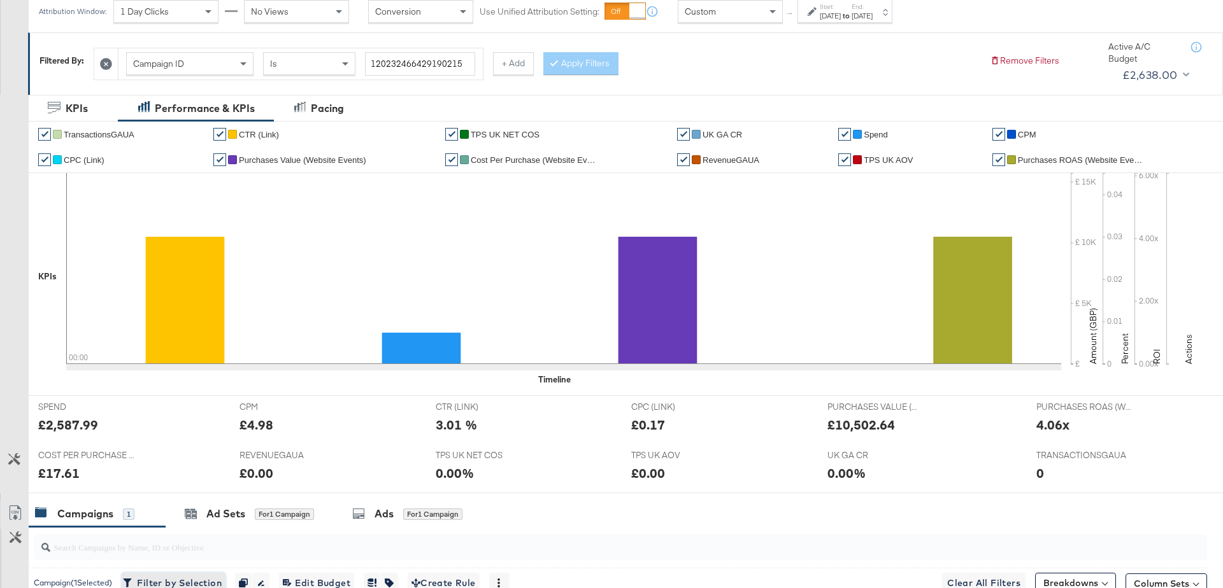
scroll to position [148, 0]
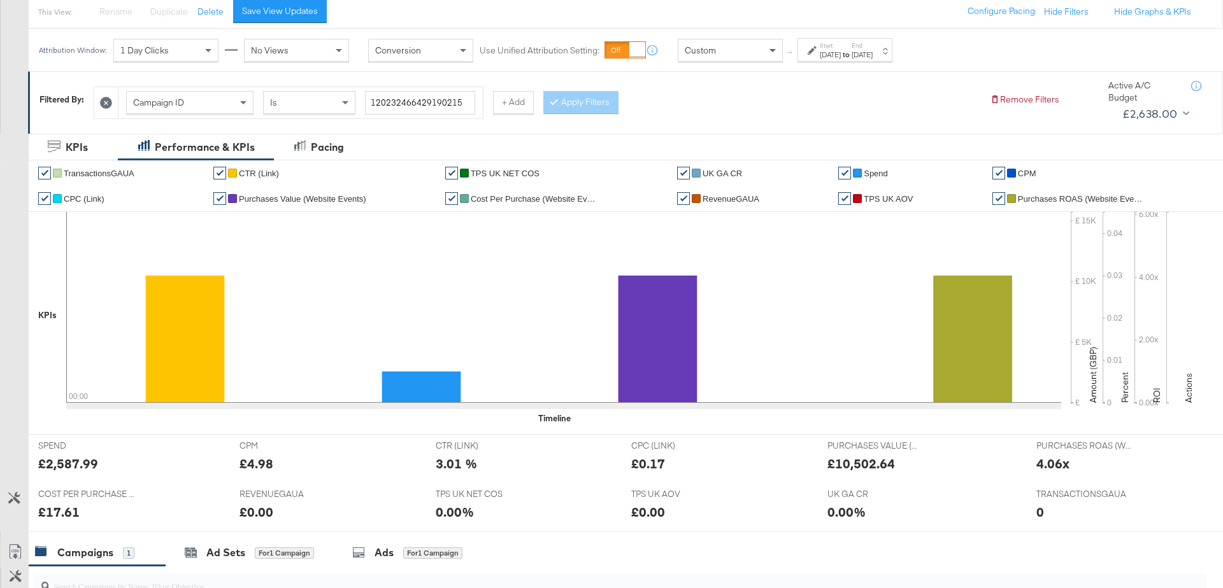
click at [766, 48] on span at bounding box center [774, 50] width 16 height 22
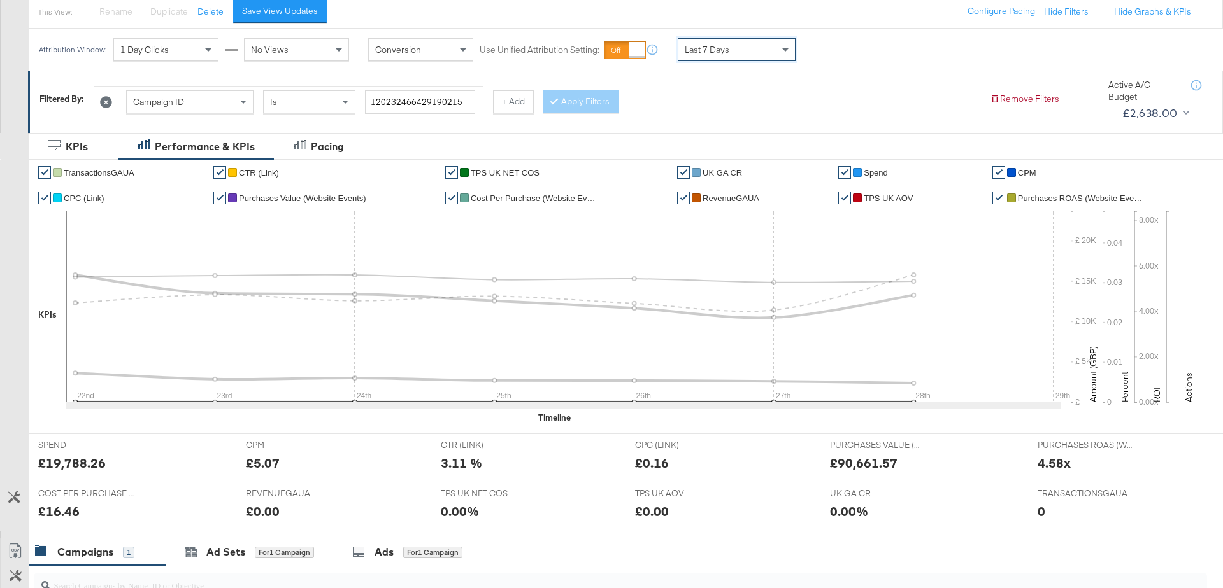
click at [44, 173] on link "✔" at bounding box center [44, 172] width 13 height 13
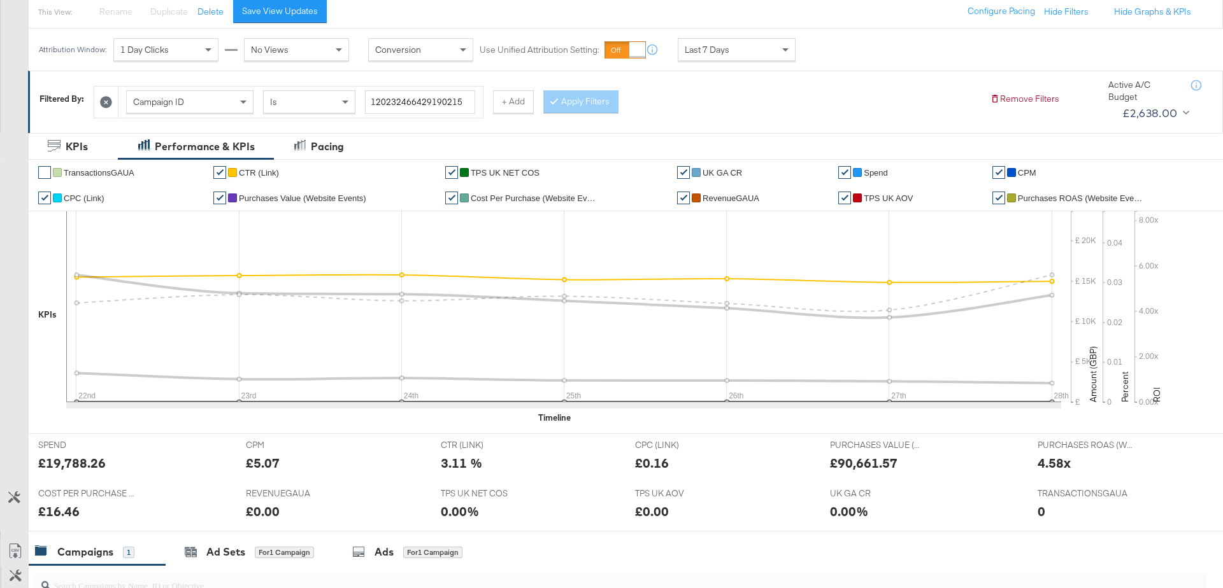
click at [218, 170] on link "✔" at bounding box center [219, 172] width 13 height 13
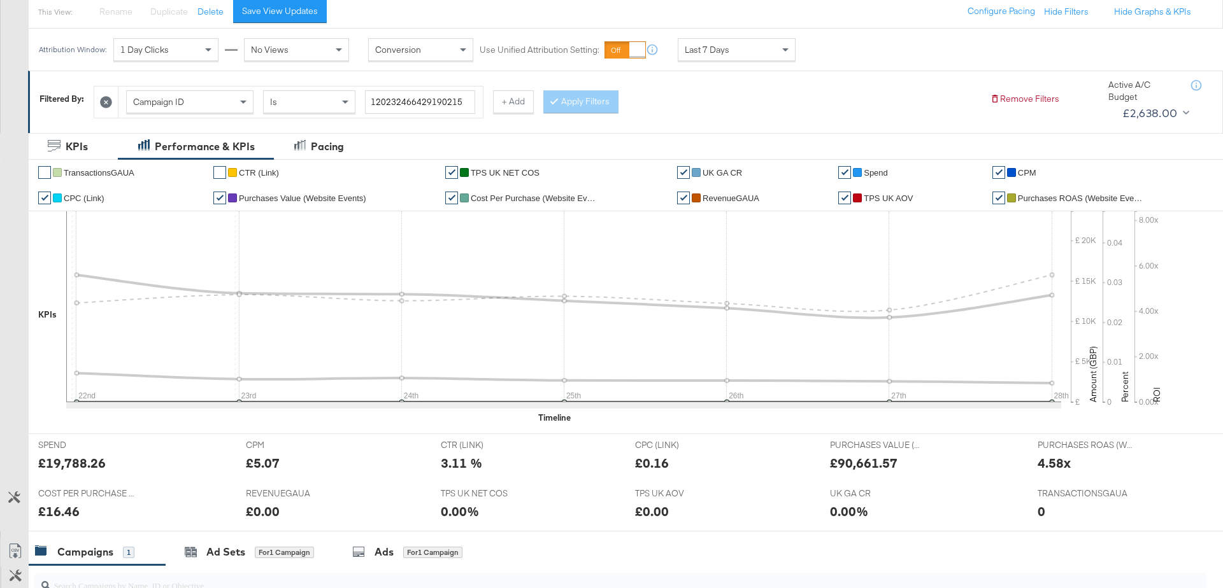
click at [448, 174] on link "✔" at bounding box center [451, 172] width 13 height 13
click at [681, 171] on link "✔" at bounding box center [683, 172] width 13 height 13
click at [998, 172] on link "✔" at bounding box center [998, 172] width 13 height 13
click at [998, 194] on link "✔" at bounding box center [998, 198] width 13 height 13
click at [842, 195] on link "✔" at bounding box center [844, 198] width 13 height 13
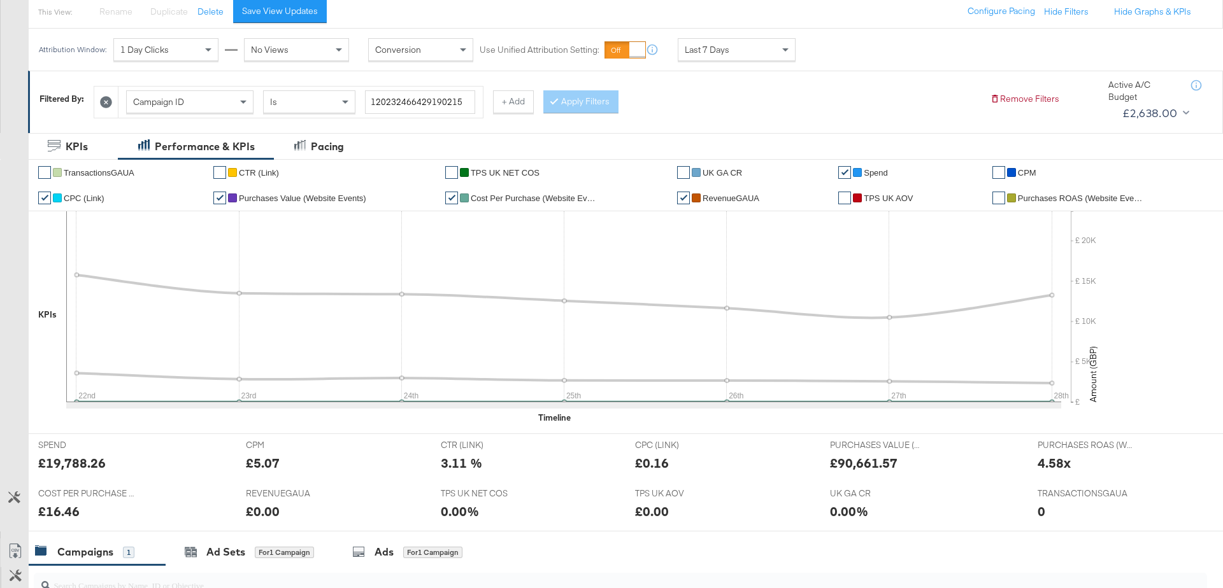
click at [448, 196] on link "✔" at bounding box center [451, 198] width 13 height 13
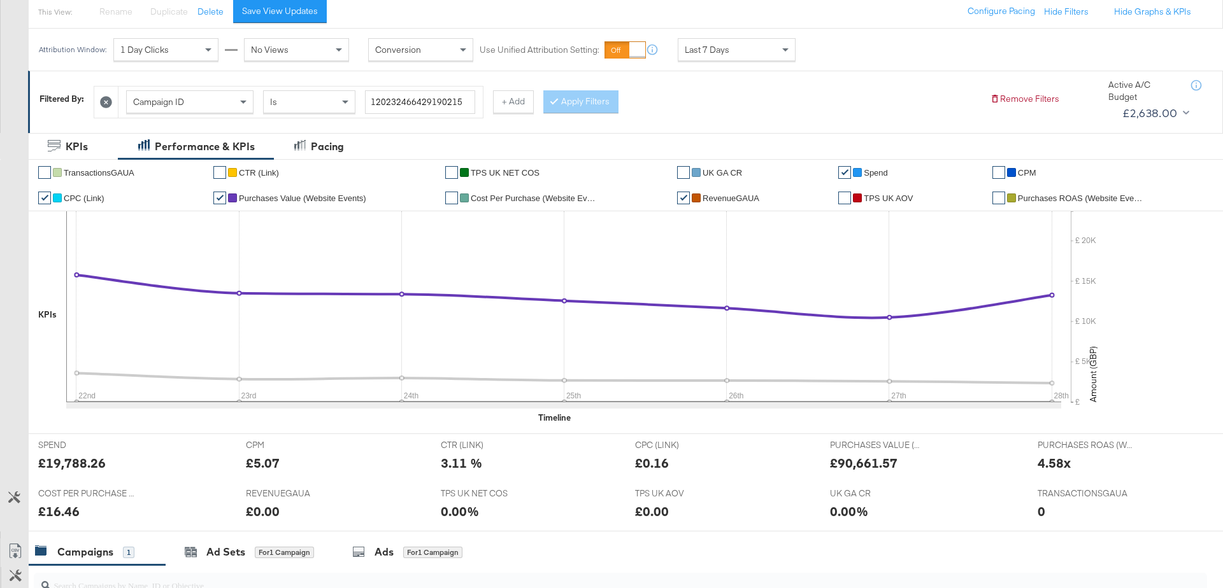
click at [215, 199] on link "✔" at bounding box center [219, 198] width 13 height 13
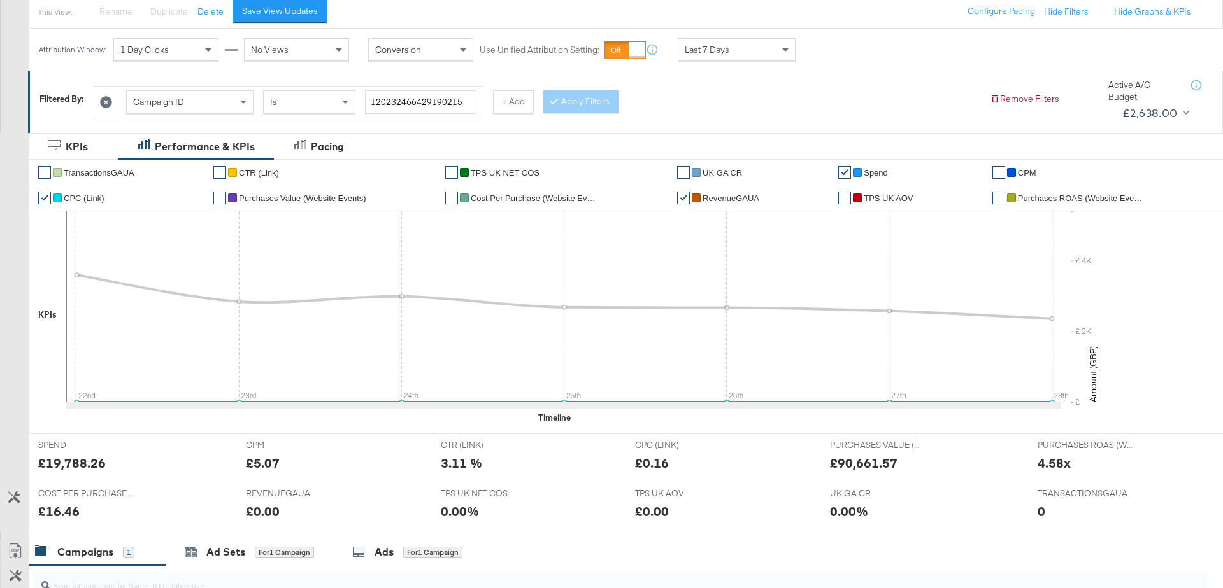
click at [41, 197] on link "✔" at bounding box center [44, 198] width 13 height 13
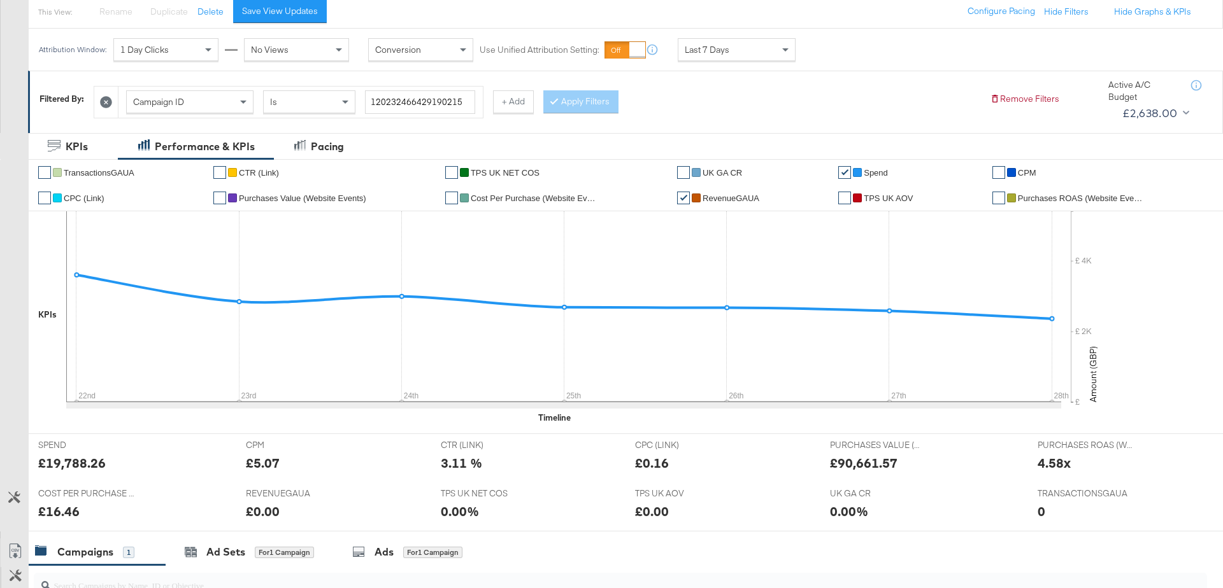
click at [843, 168] on link "✔" at bounding box center [844, 172] width 13 height 13
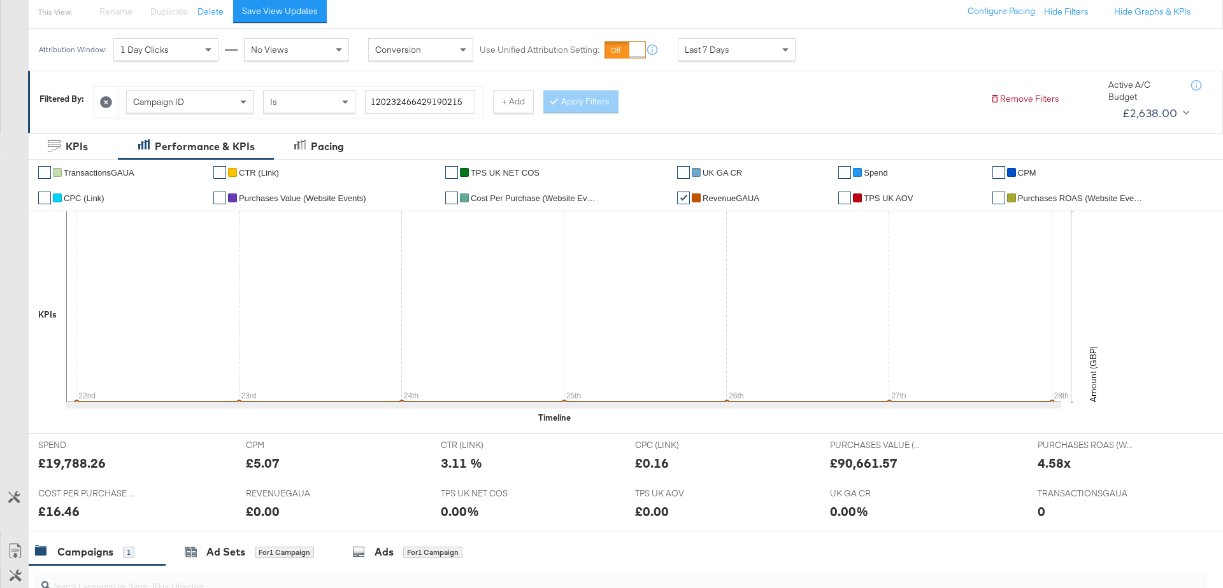
click at [685, 199] on link "✔" at bounding box center [683, 198] width 13 height 13
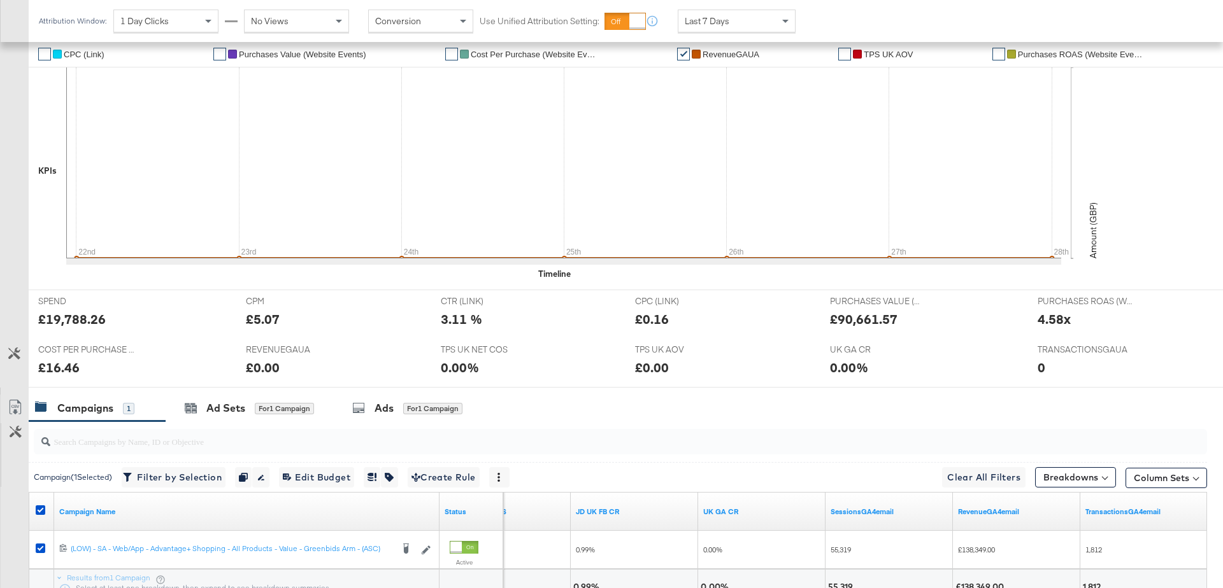
scroll to position [291, 0]
click at [13, 352] on icon at bounding box center [14, 354] width 12 height 12
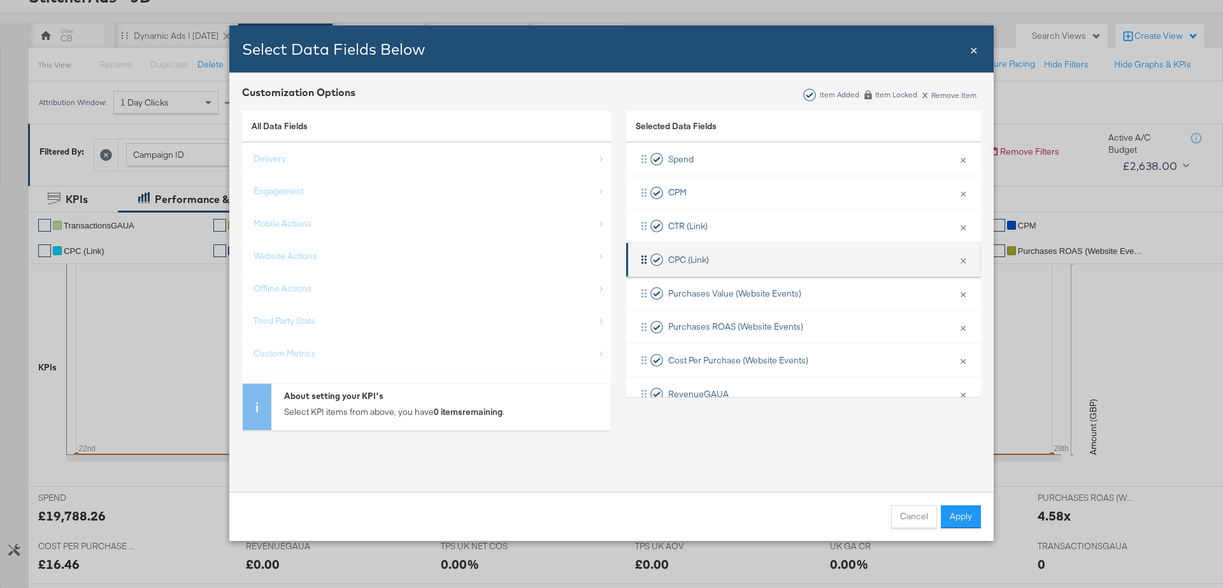
scroll to position [158, 0]
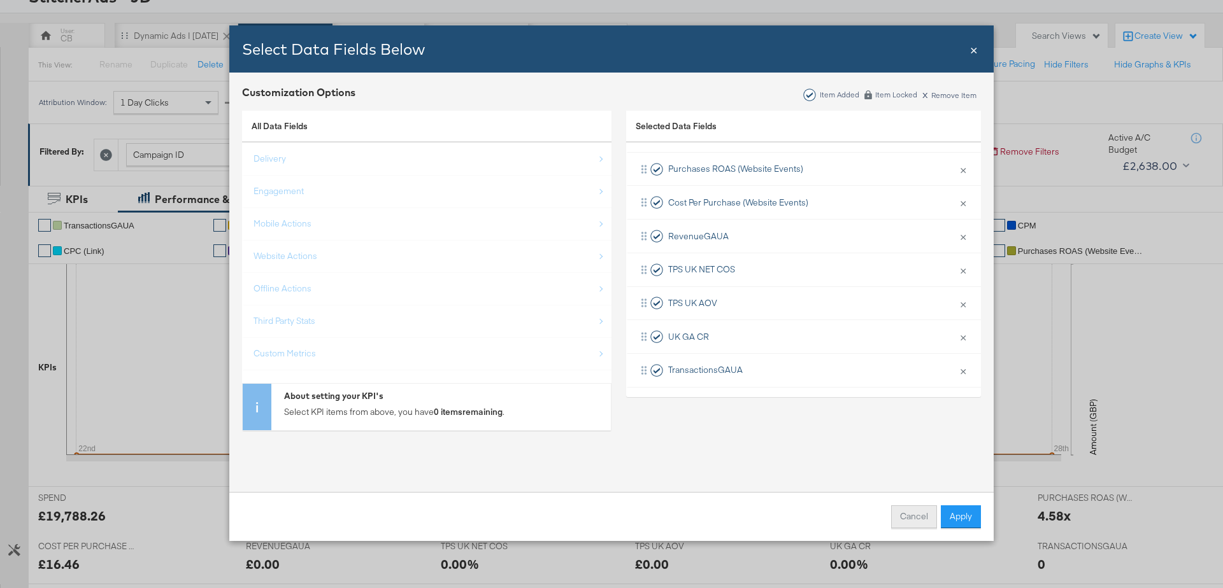
click at [907, 510] on button "Cancel" at bounding box center [914, 517] width 46 height 23
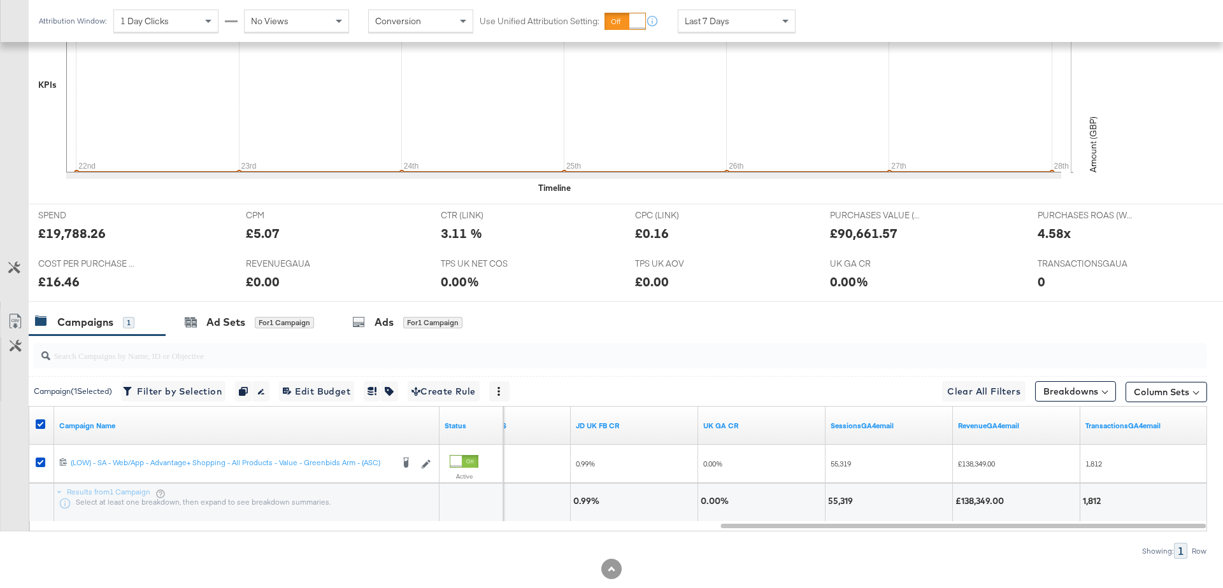
scroll to position [401, 0]
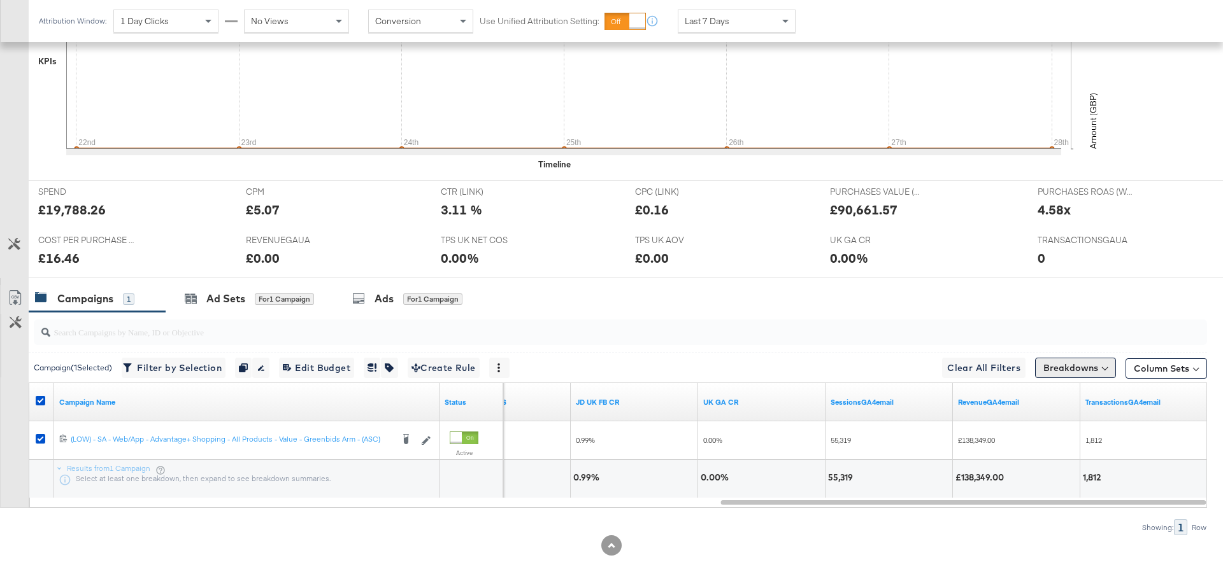
click at [1082, 371] on button "Breakdowns" at bounding box center [1075, 368] width 81 height 20
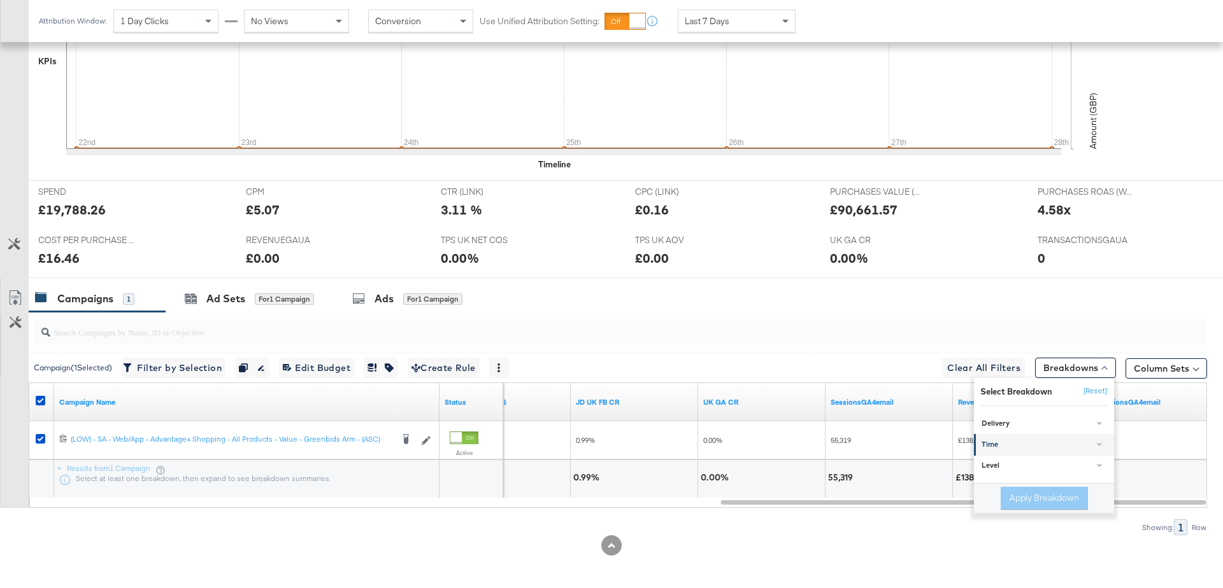
click at [995, 441] on div "Time" at bounding box center [1044, 445] width 127 height 10
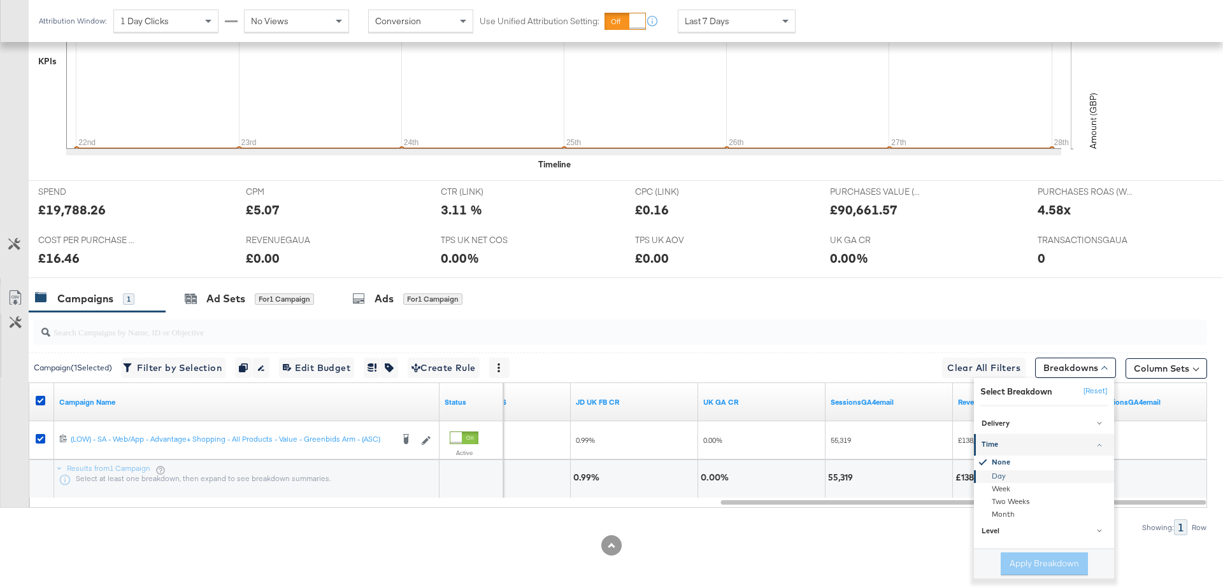
click at [1003, 479] on div "Day" at bounding box center [1045, 477] width 138 height 13
click at [1027, 559] on button "Apply Breakdown" at bounding box center [1043, 564] width 87 height 23
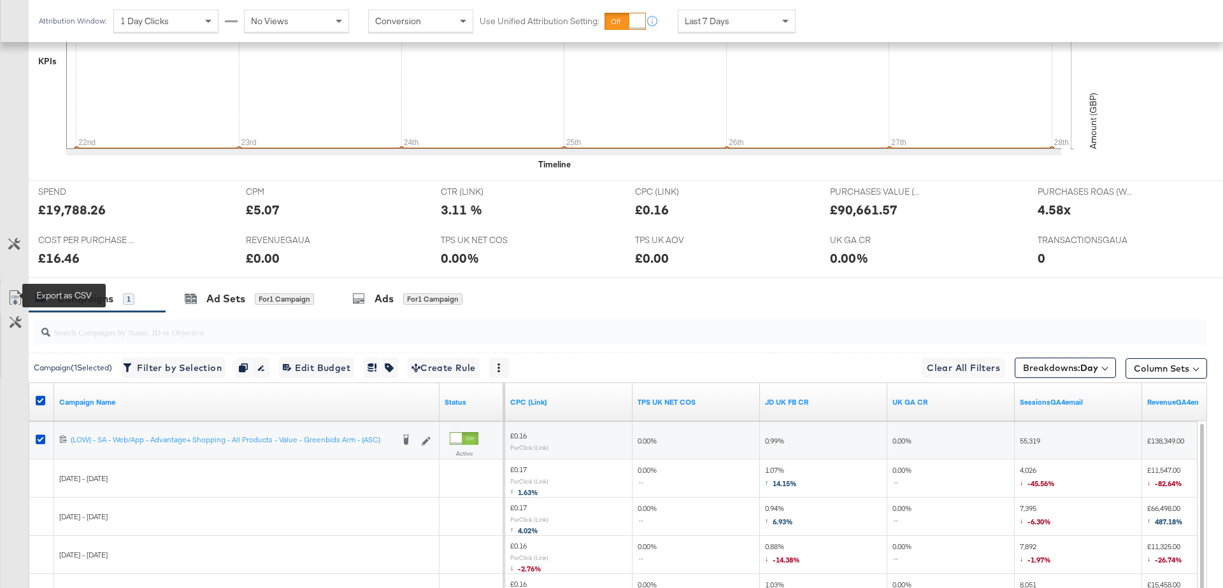
click at [14, 288] on link "Export as CSV" at bounding box center [15, 299] width 29 height 29
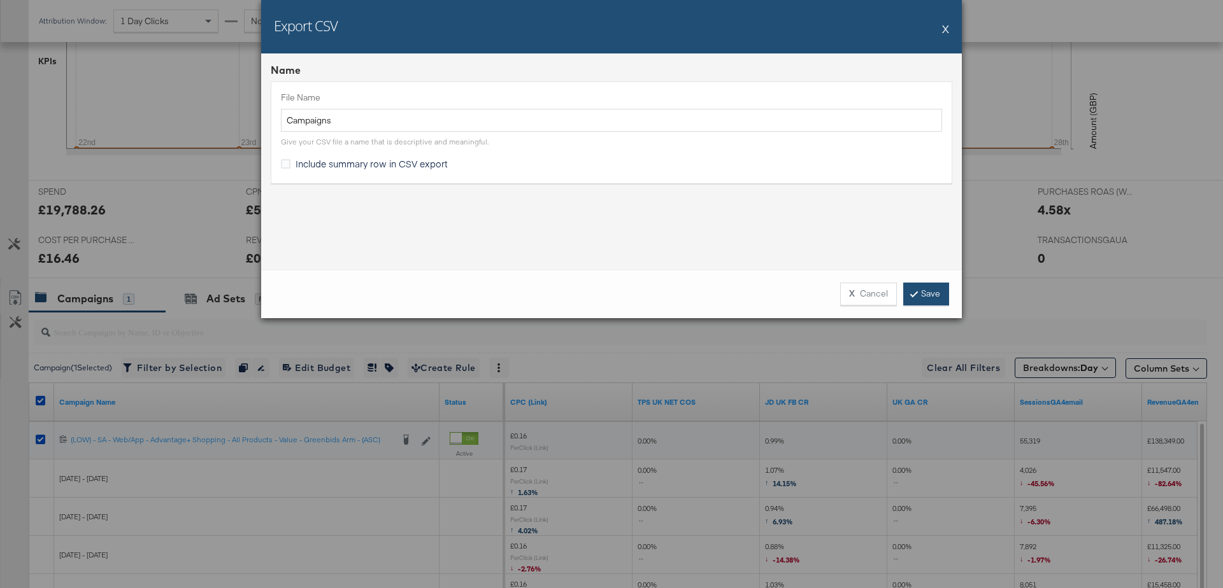
click at [937, 299] on link "Save" at bounding box center [926, 294] width 46 height 23
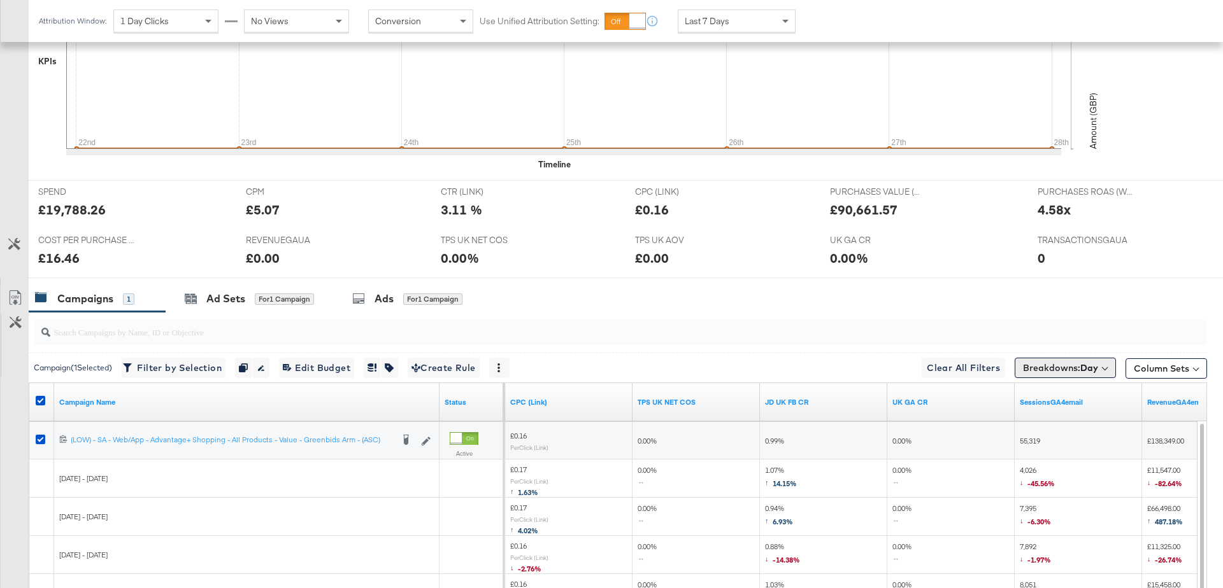
click at [1060, 366] on span "Breakdowns: Day" at bounding box center [1060, 368] width 75 height 13
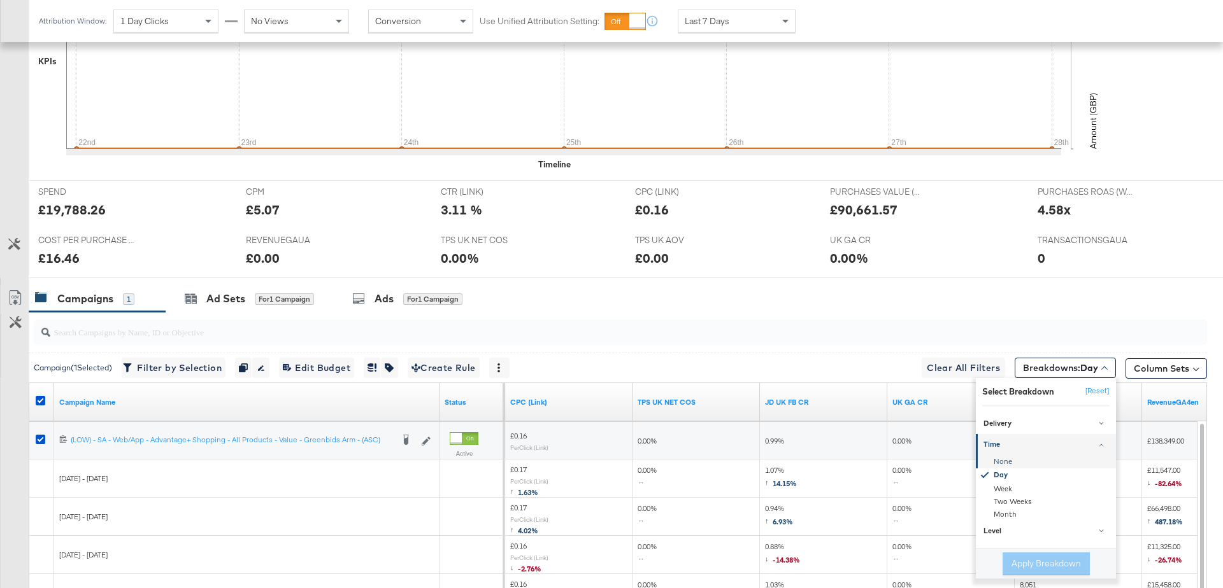
click at [998, 459] on div "None" at bounding box center [1046, 462] width 138 height 13
click at [1042, 562] on button "Apply Breakdown" at bounding box center [1045, 564] width 87 height 23
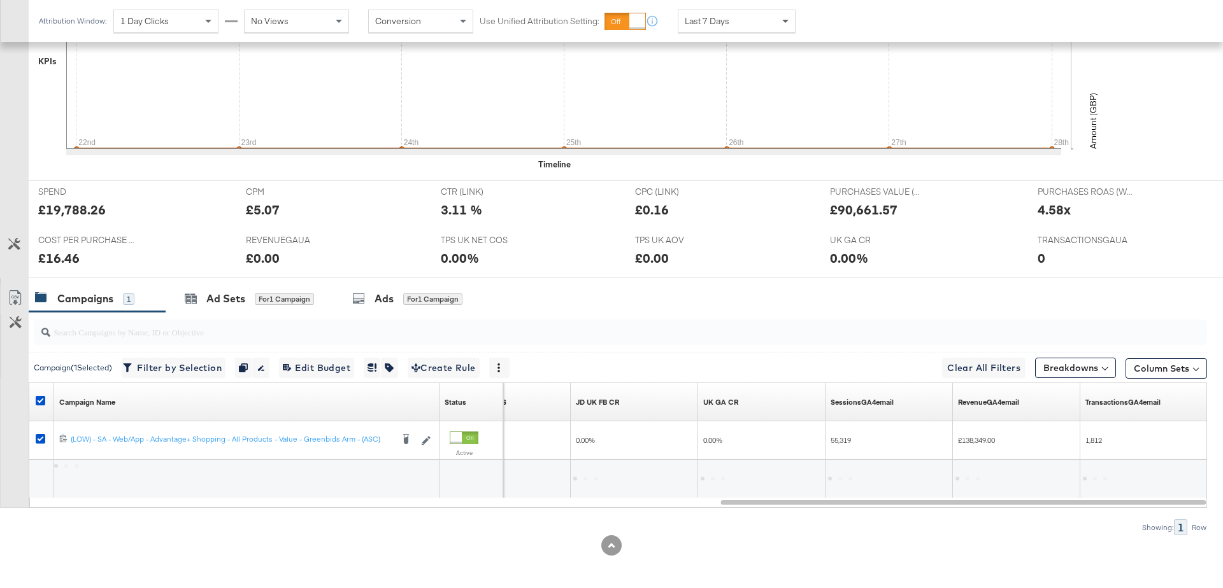
click at [781, 23] on span at bounding box center [787, 21] width 16 height 22
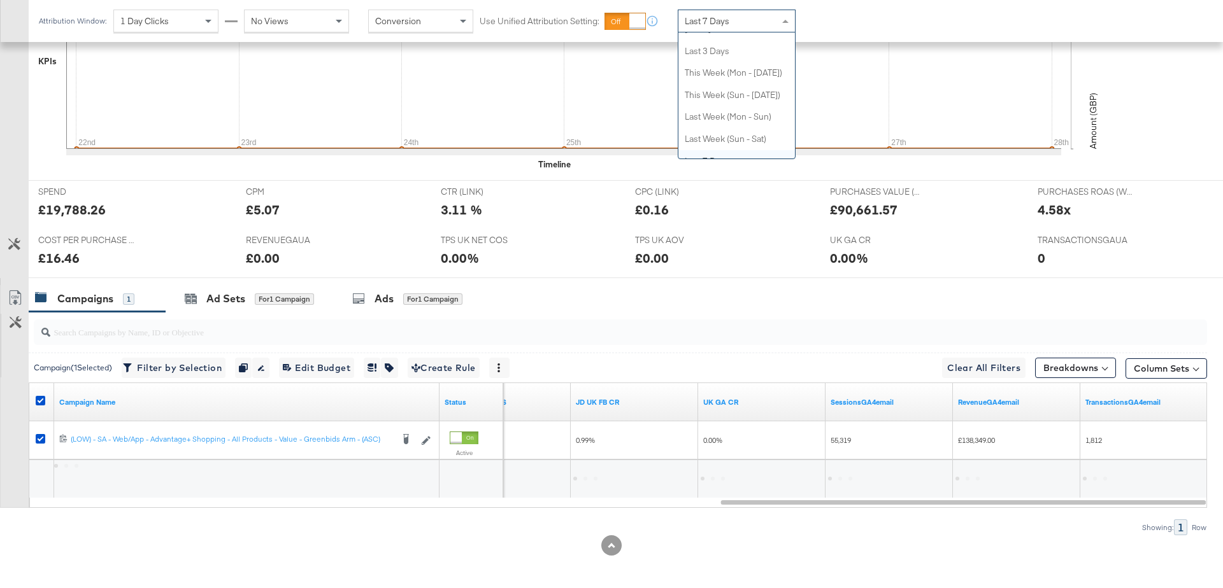
scroll to position [0, 0]
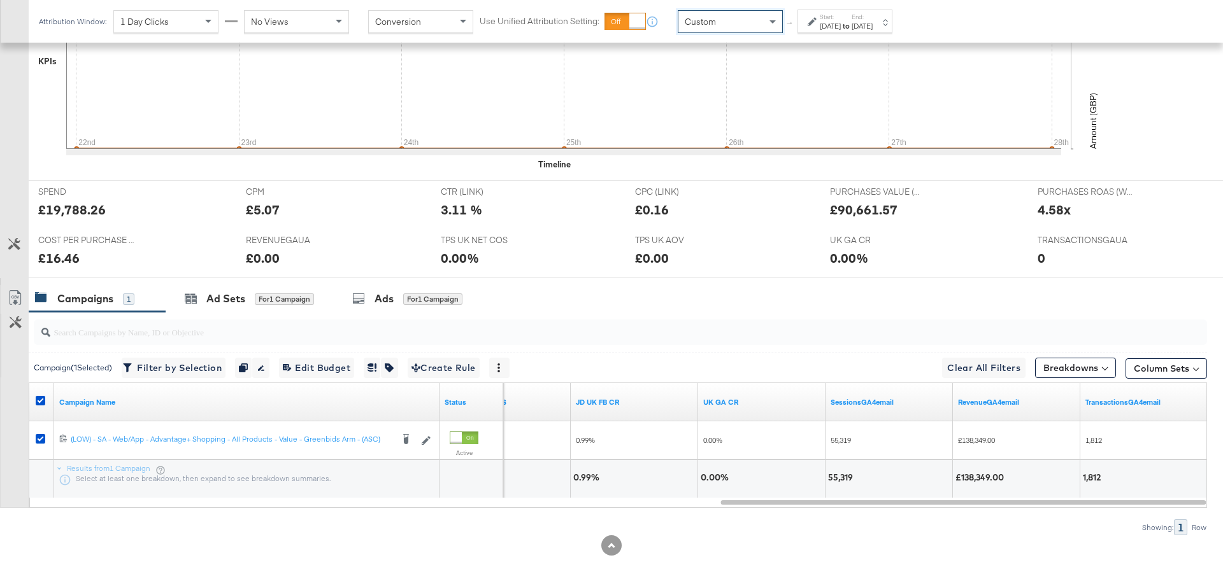
click at [841, 29] on div "Aug 29th 2025" at bounding box center [830, 26] width 21 height 10
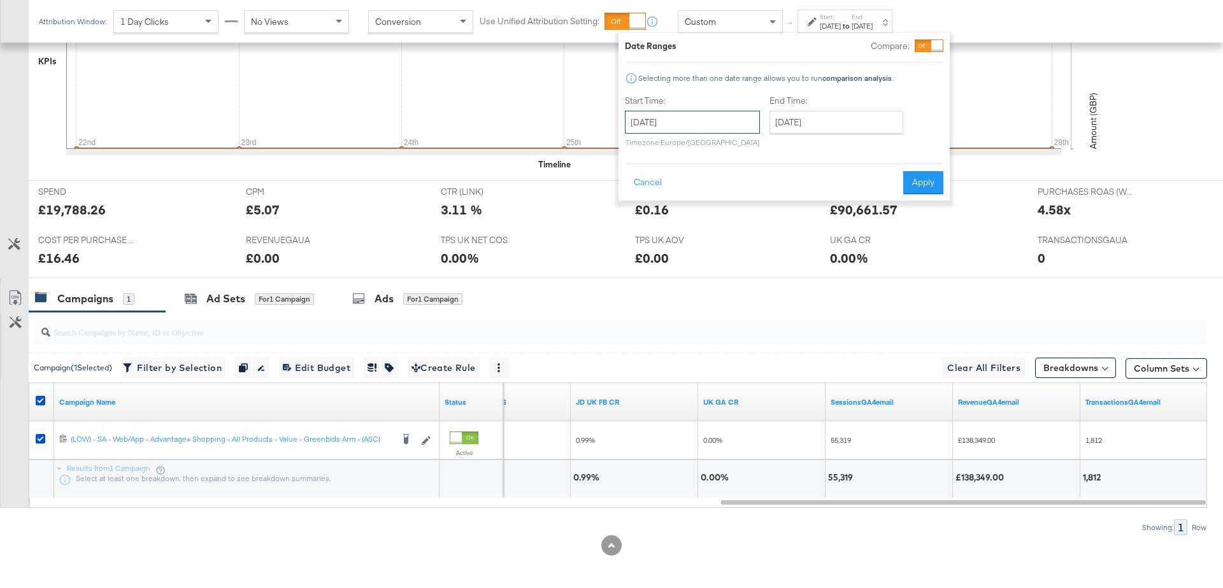
click at [689, 115] on input "August 29th 2025" at bounding box center [692, 122] width 135 height 23
click at [698, 251] on td "27" at bounding box center [704, 258] width 22 height 18
type input "August 27th 2025"
click at [798, 129] on input "August 29th 2025" at bounding box center [836, 122] width 134 height 23
click at [841, 250] on td "27" at bounding box center [849, 258] width 22 height 18
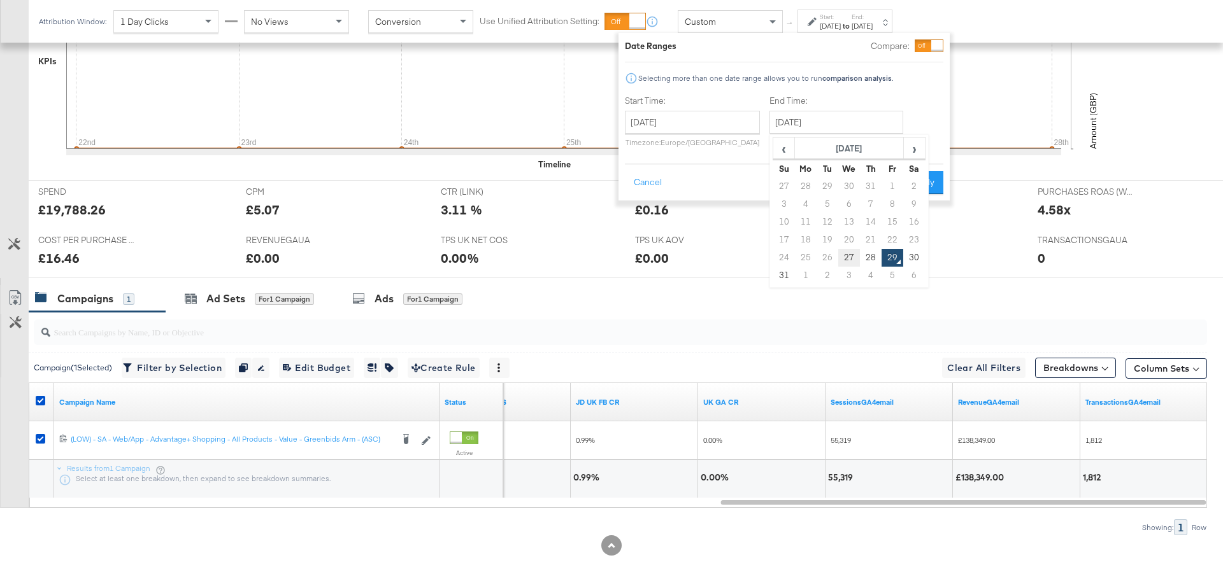
type input "August 27th 2025"
click at [917, 181] on button "Apply" at bounding box center [923, 182] width 40 height 23
